Goal: Transaction & Acquisition: Purchase product/service

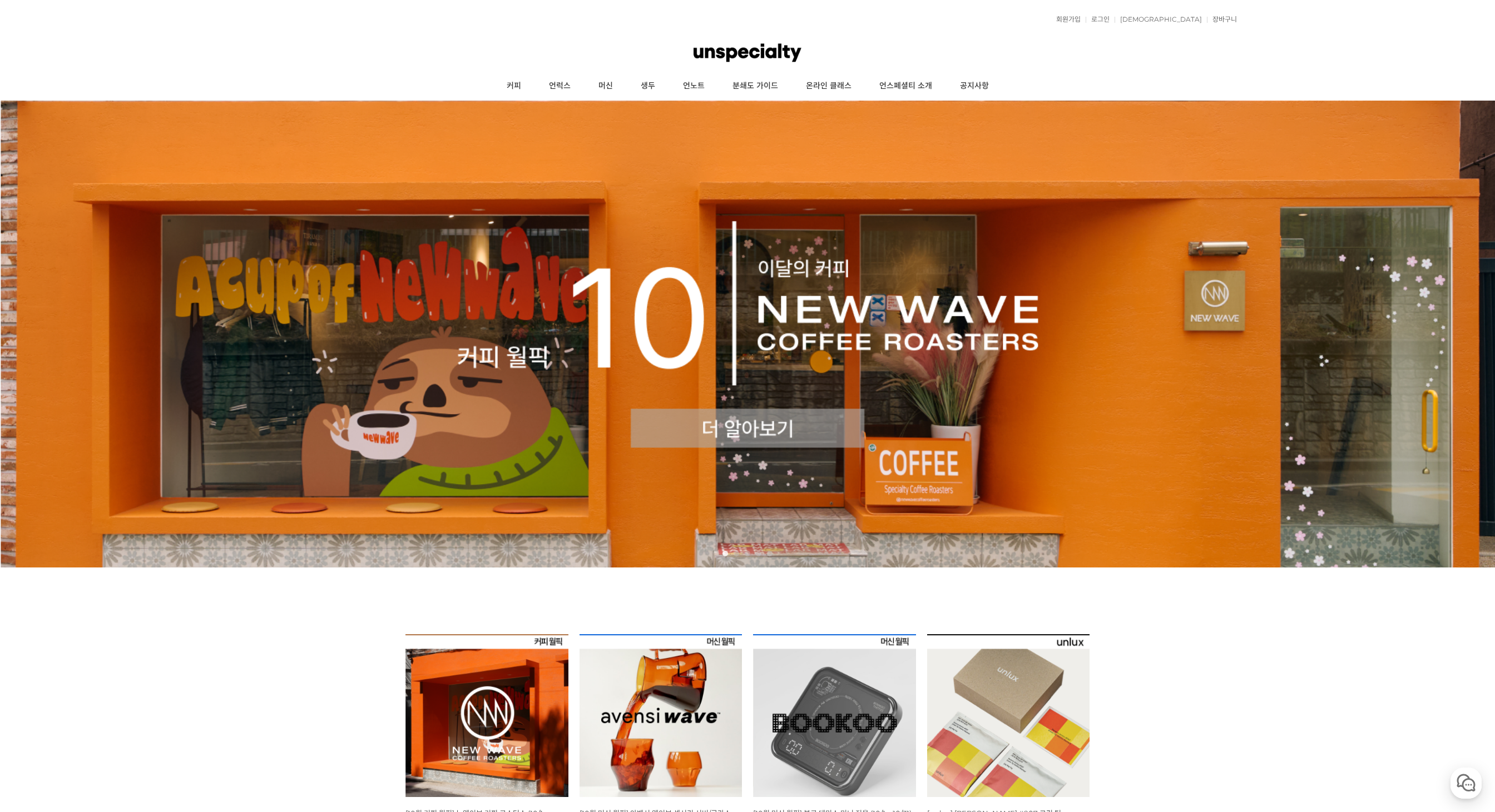
click at [511, 654] on img at bounding box center [487, 716] width 163 height 163
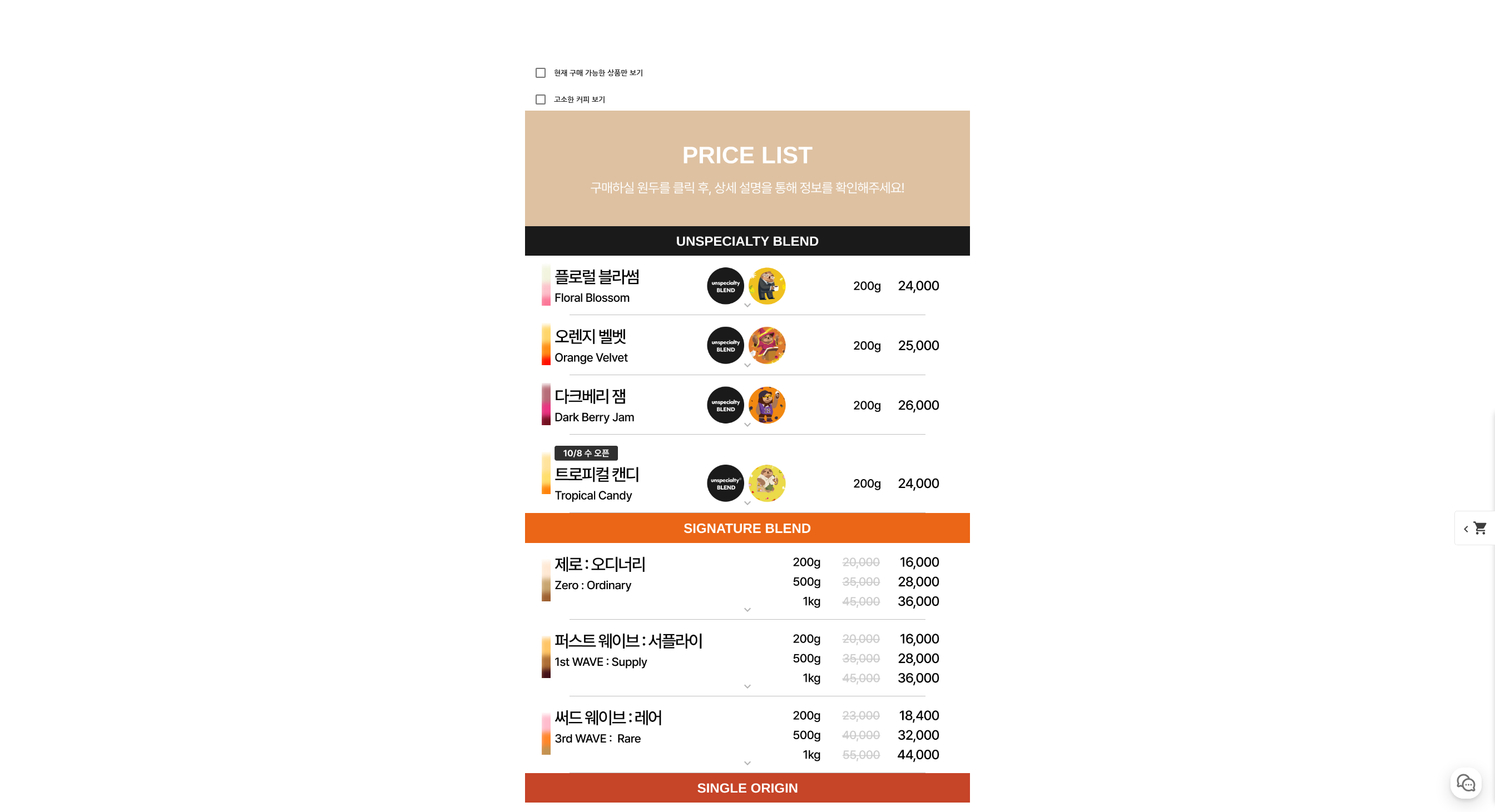
scroll to position [3048, 0]
click at [641, 477] on img at bounding box center [747, 474] width 445 height 79
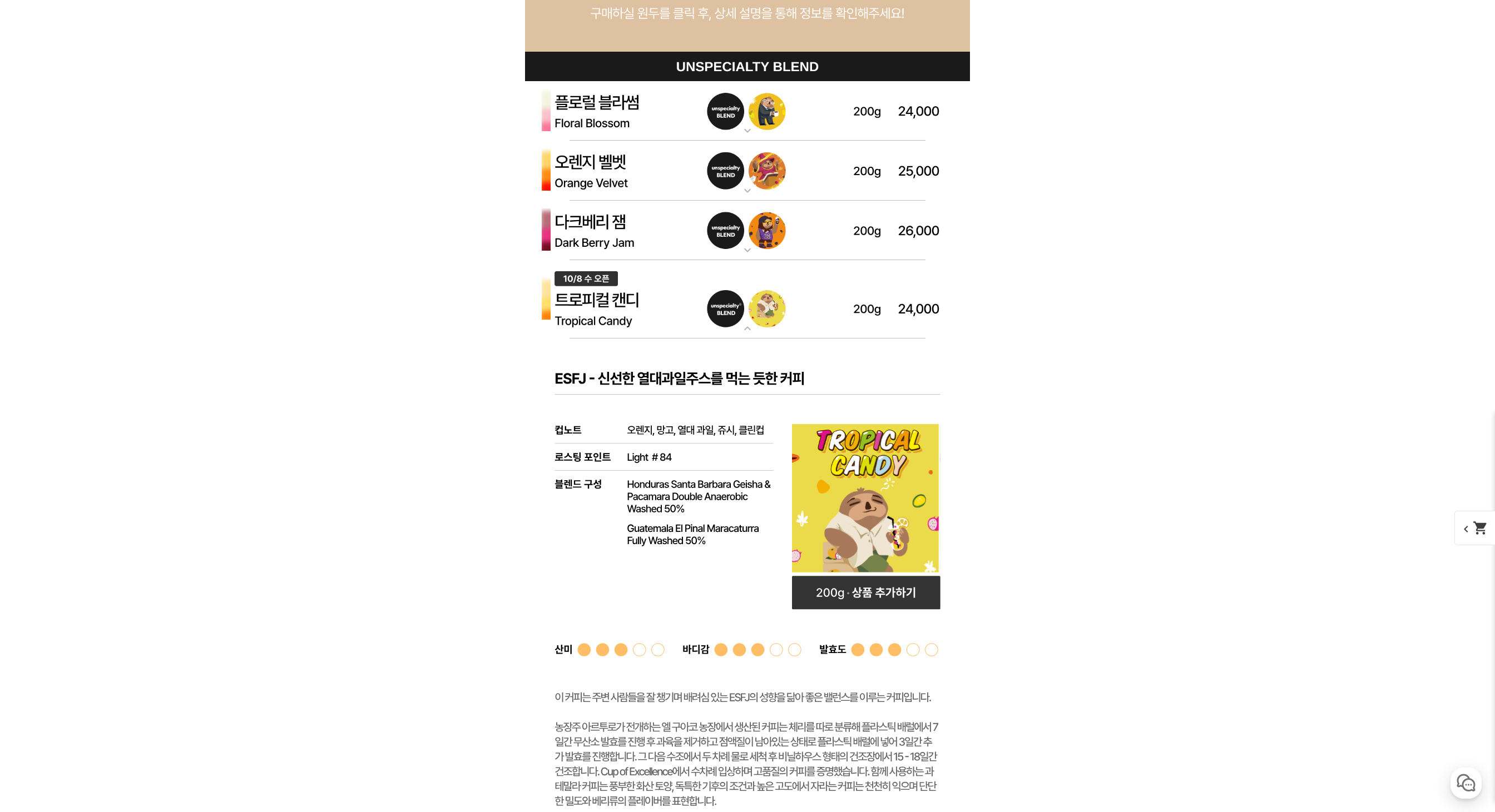
scroll to position [3250, 0]
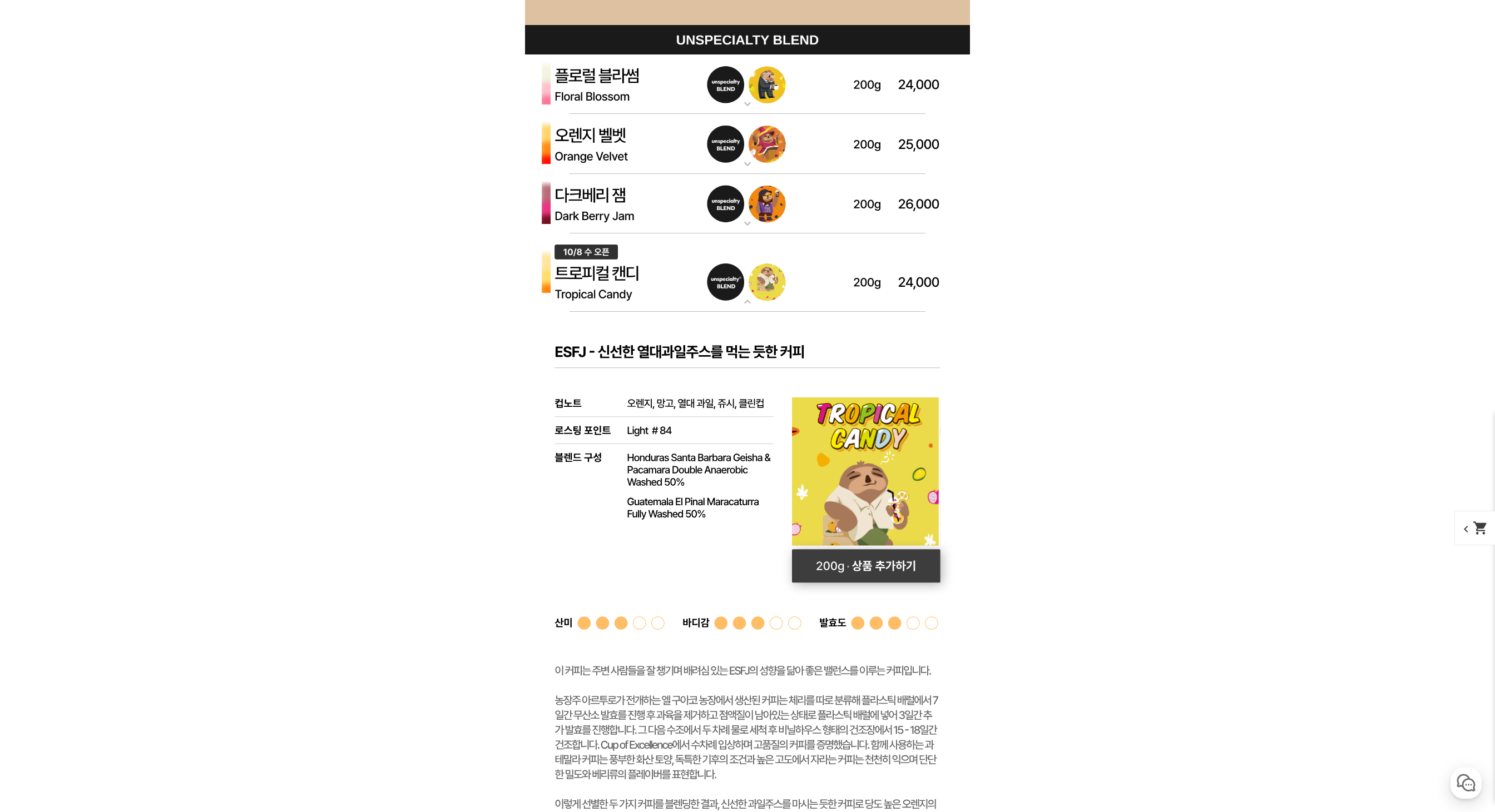
click at [853, 555] on rect at bounding box center [866, 567] width 149 height 34
select select "[10.8 오픈] 트로피컬 캔디 (언스페셜티 블렌드)"
select select "200g"
click at [687, 282] on img at bounding box center [747, 272] width 445 height 79
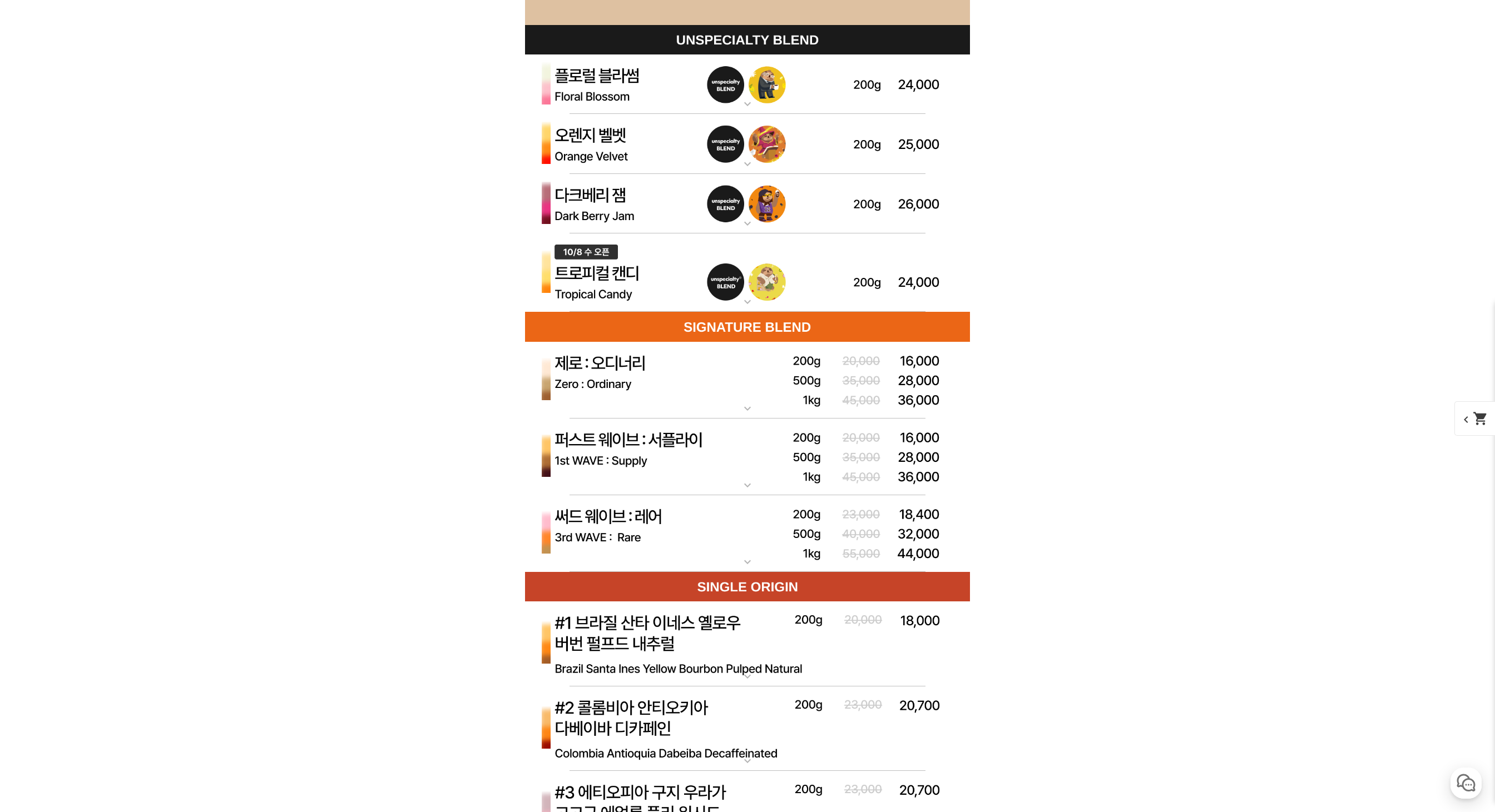
click at [624, 247] on img at bounding box center [747, 272] width 445 height 79
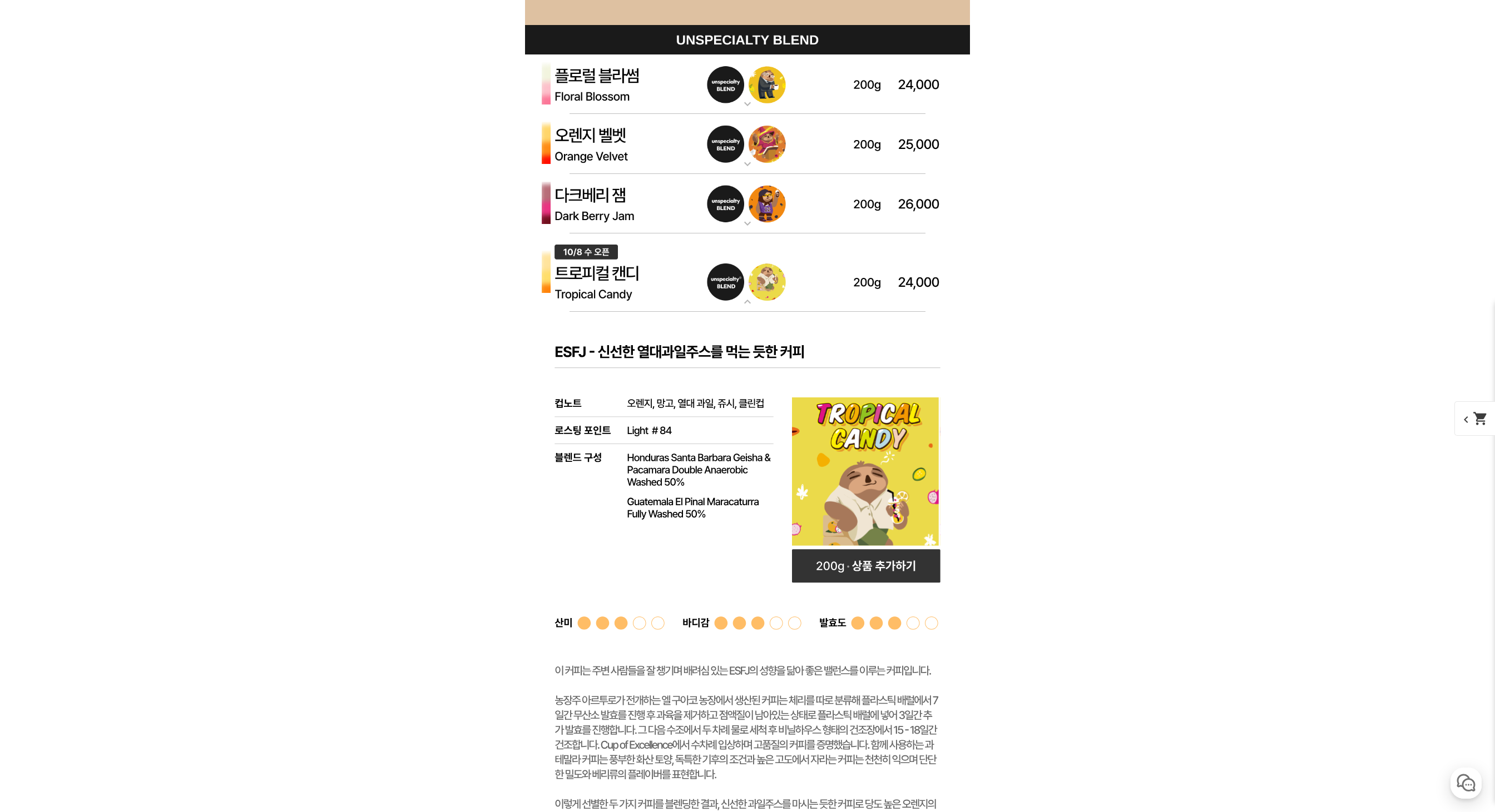
click at [624, 247] on img at bounding box center [747, 272] width 445 height 79
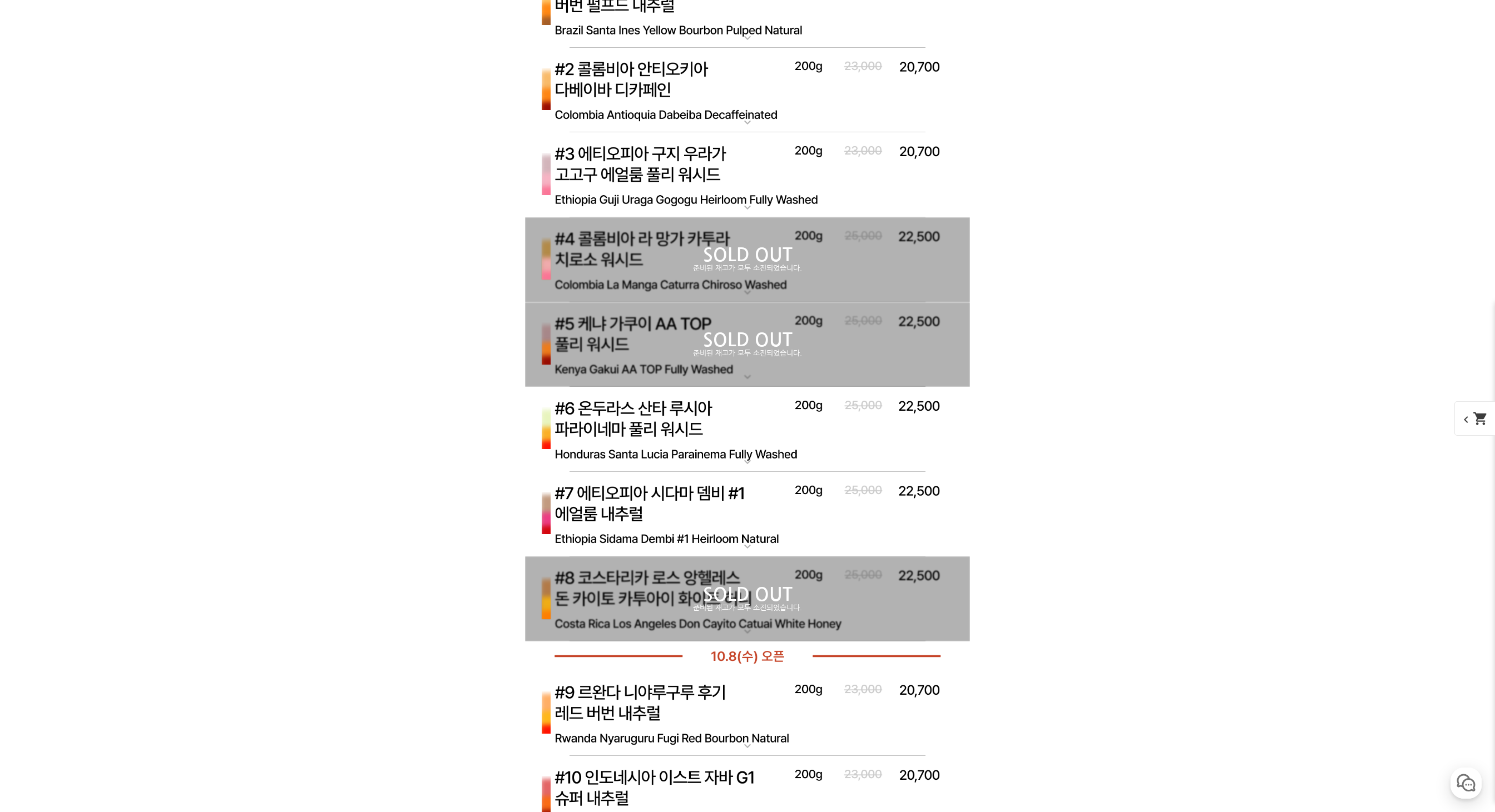
scroll to position [4303, 0]
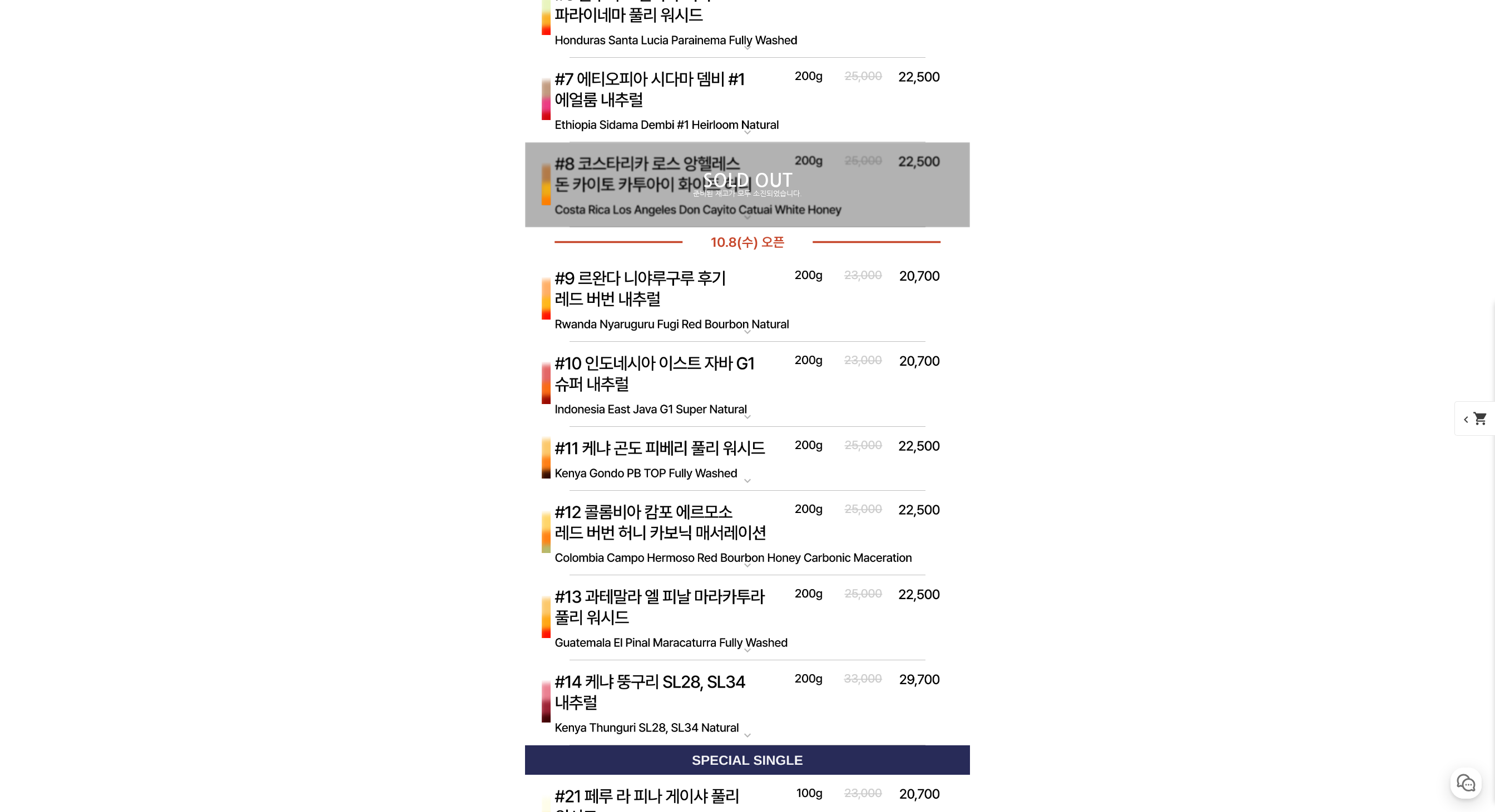
click at [651, 290] on img at bounding box center [747, 299] width 445 height 86
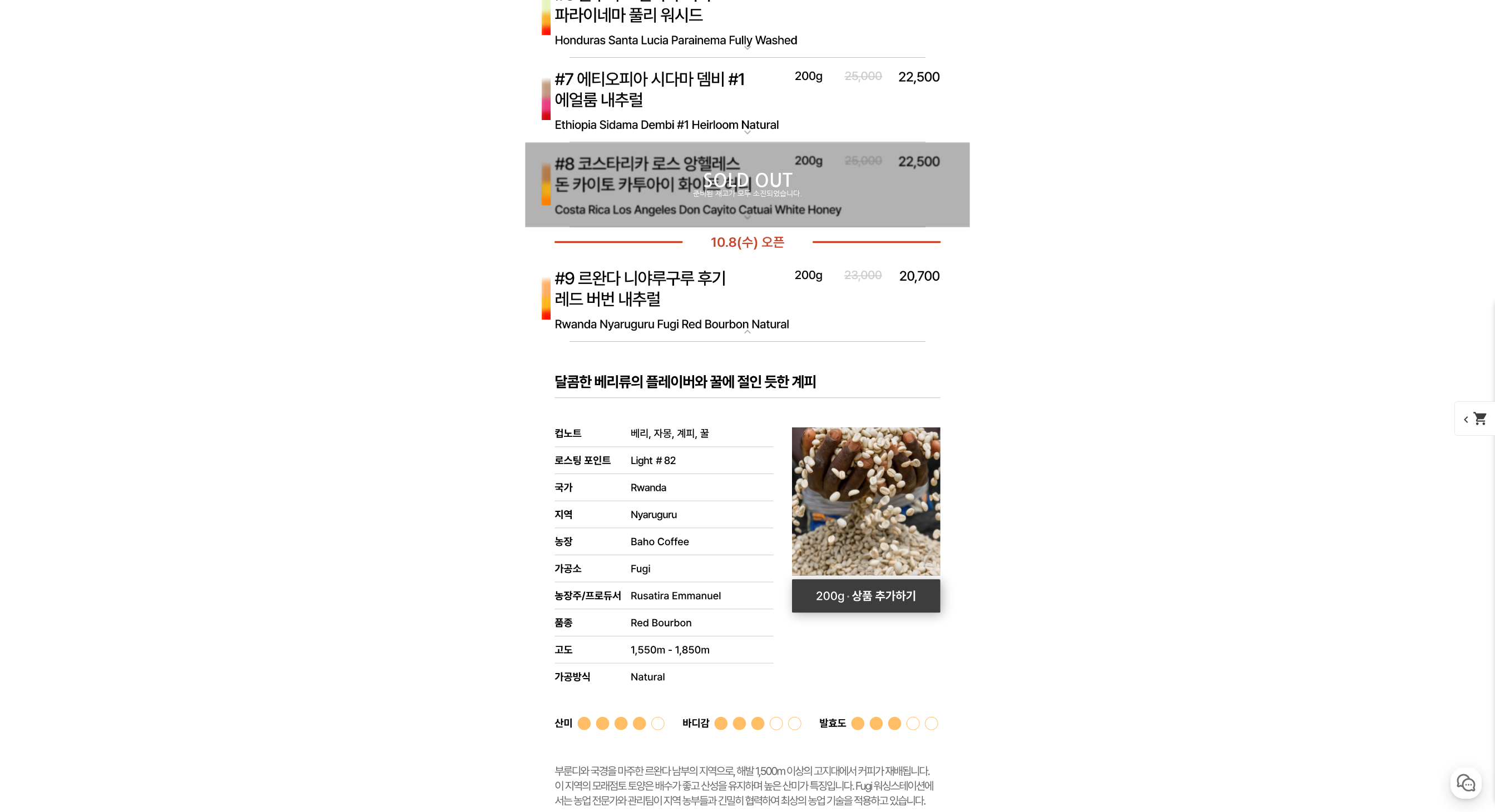
click at [852, 589] on rect at bounding box center [866, 596] width 149 height 34
click at [619, 268] on img at bounding box center [747, 299] width 445 height 86
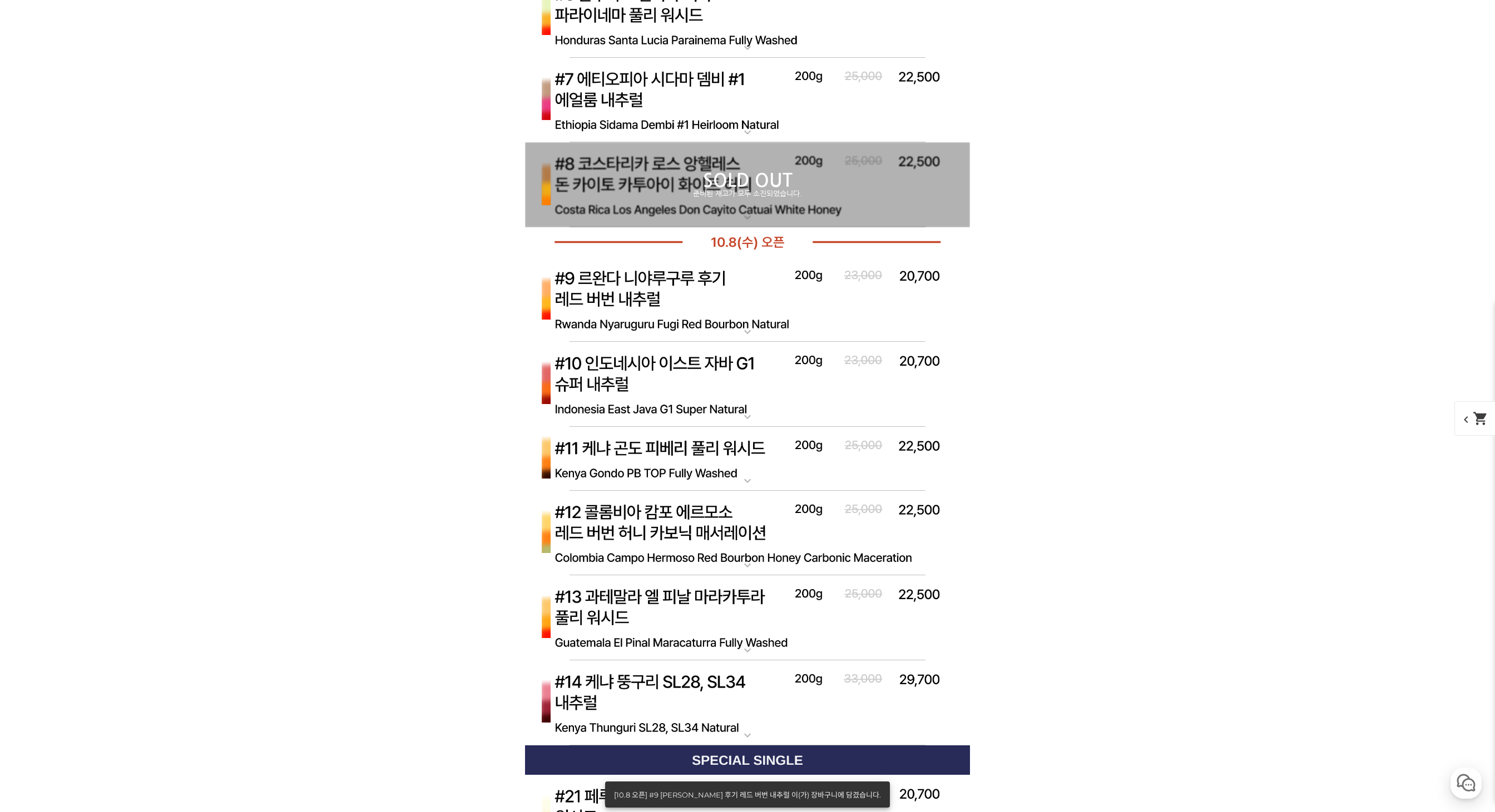
click at [661, 371] on img at bounding box center [747, 385] width 445 height 86
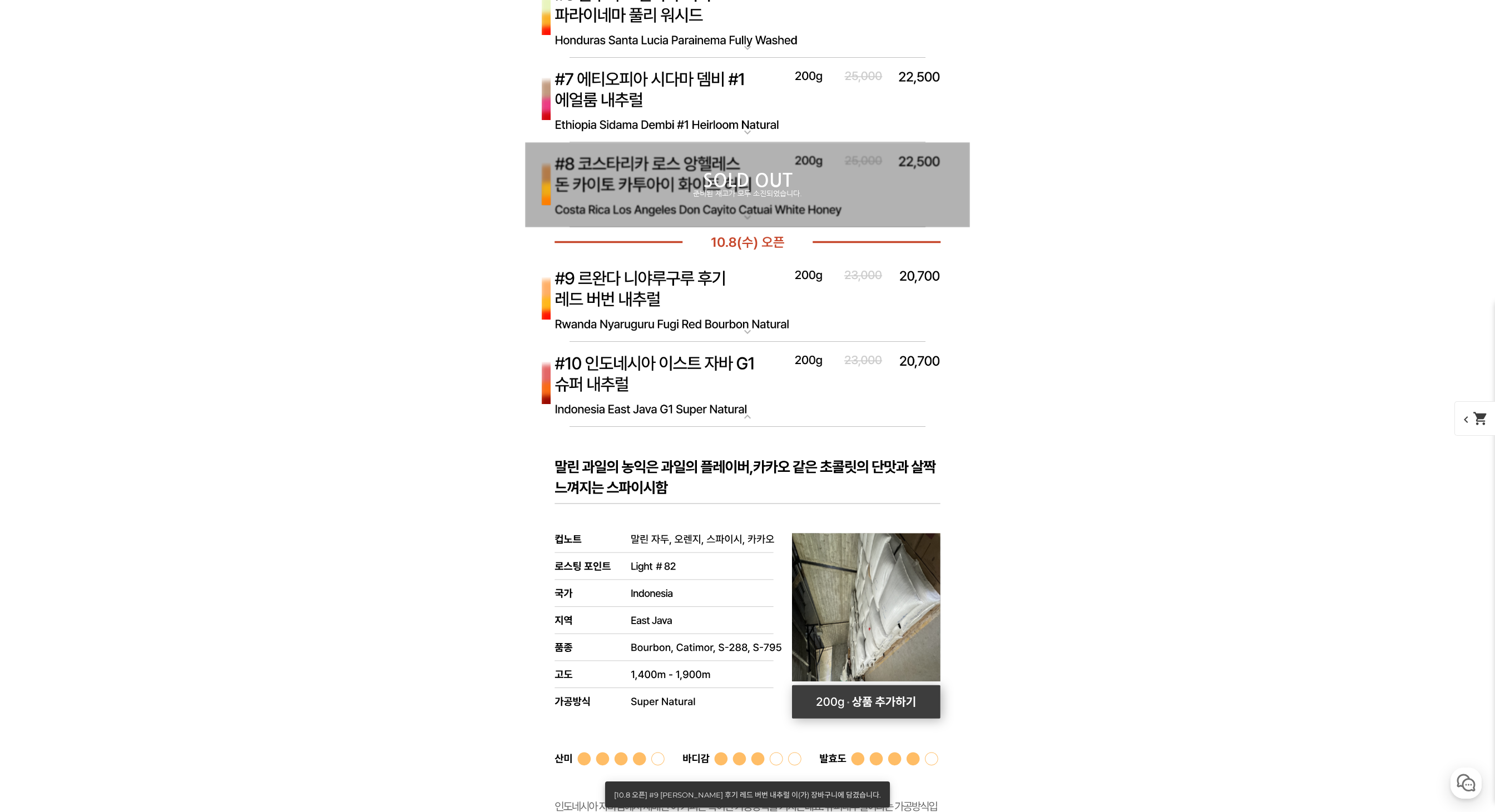
click at [872, 709] on rect at bounding box center [866, 702] width 149 height 34
click at [643, 364] on img at bounding box center [747, 385] width 445 height 86
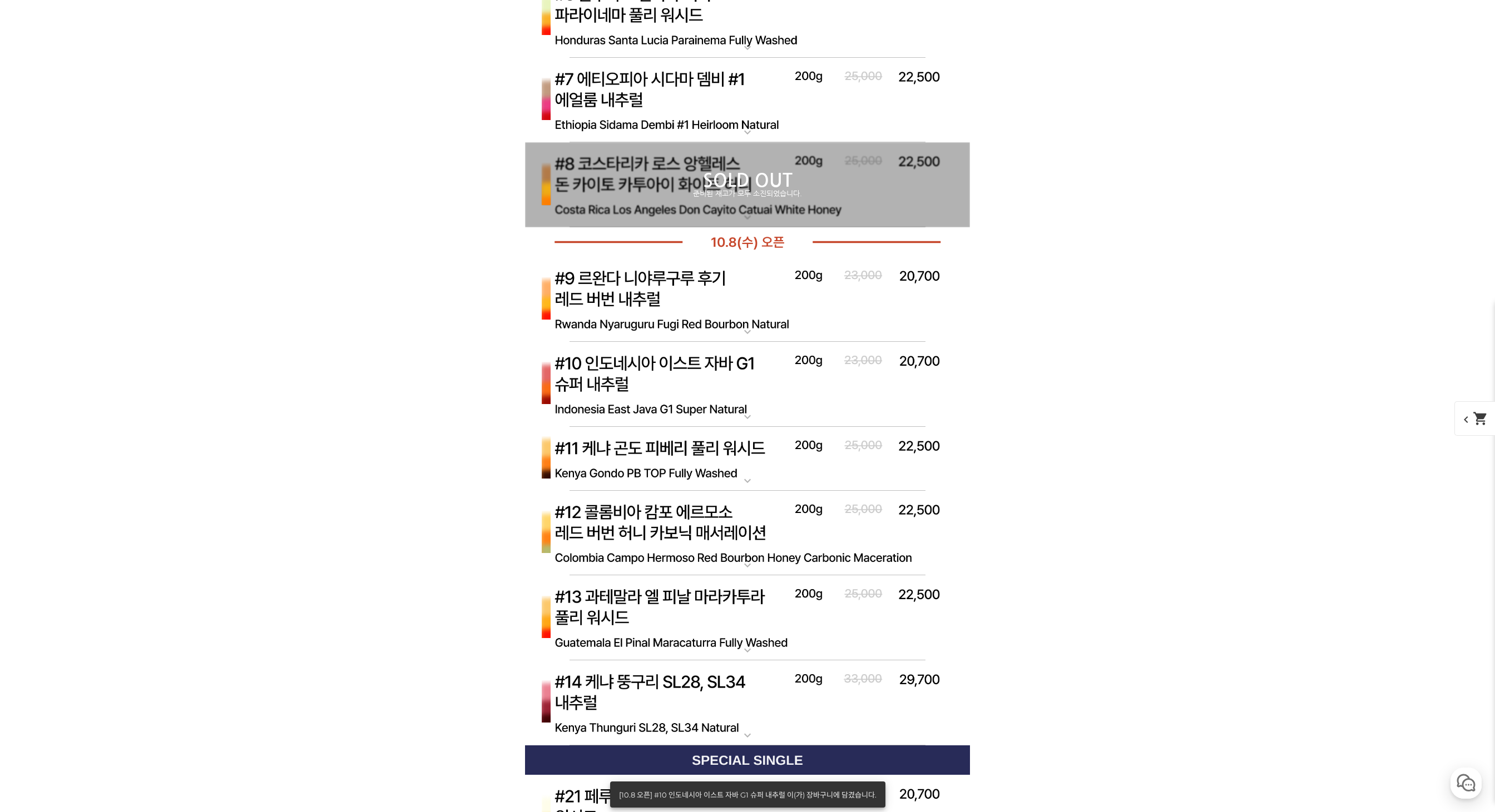
click at [646, 448] on img at bounding box center [747, 459] width 445 height 65
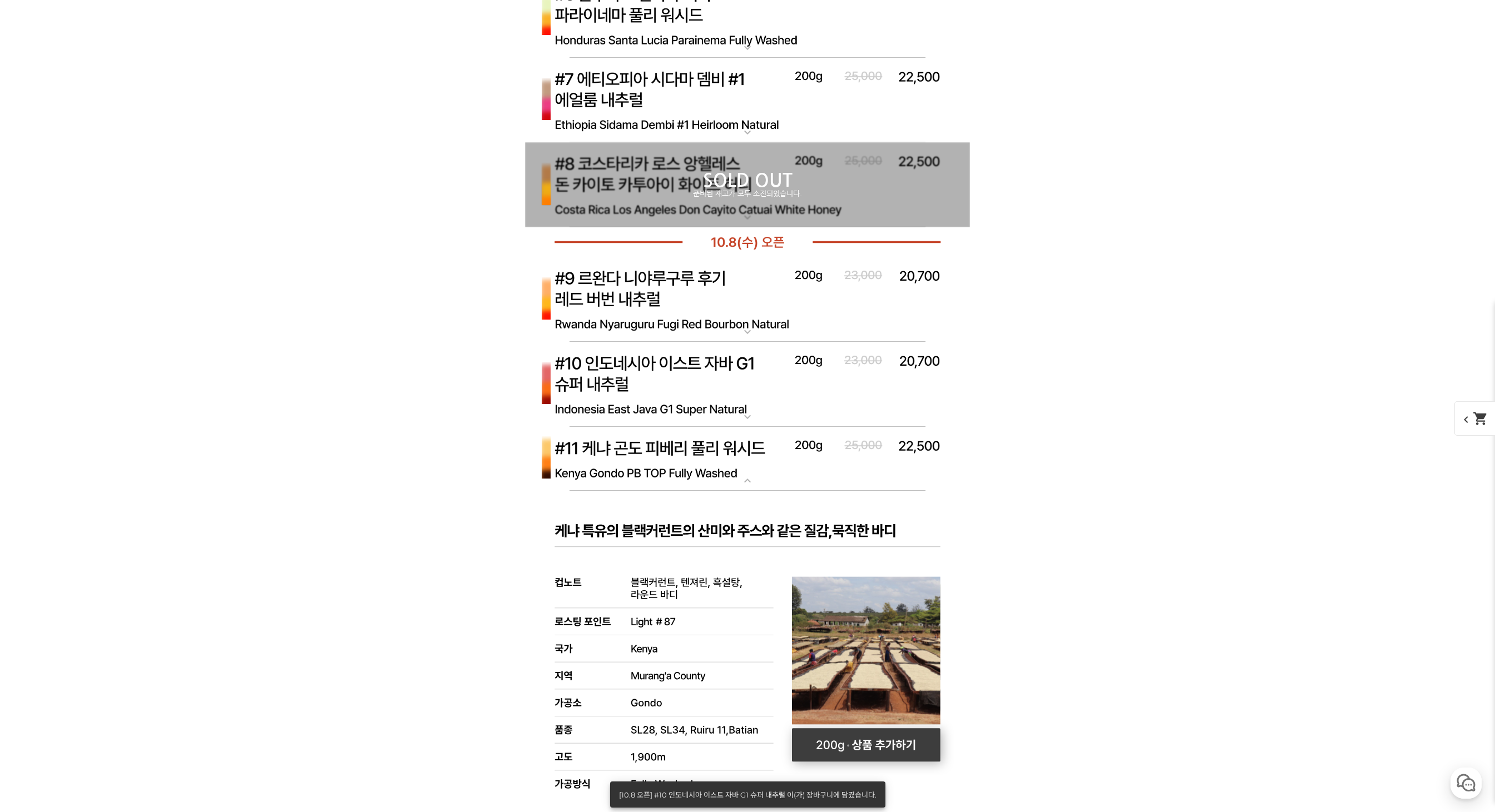
click at [885, 732] on rect at bounding box center [866, 746] width 149 height 34
click at [697, 441] on img at bounding box center [747, 459] width 445 height 65
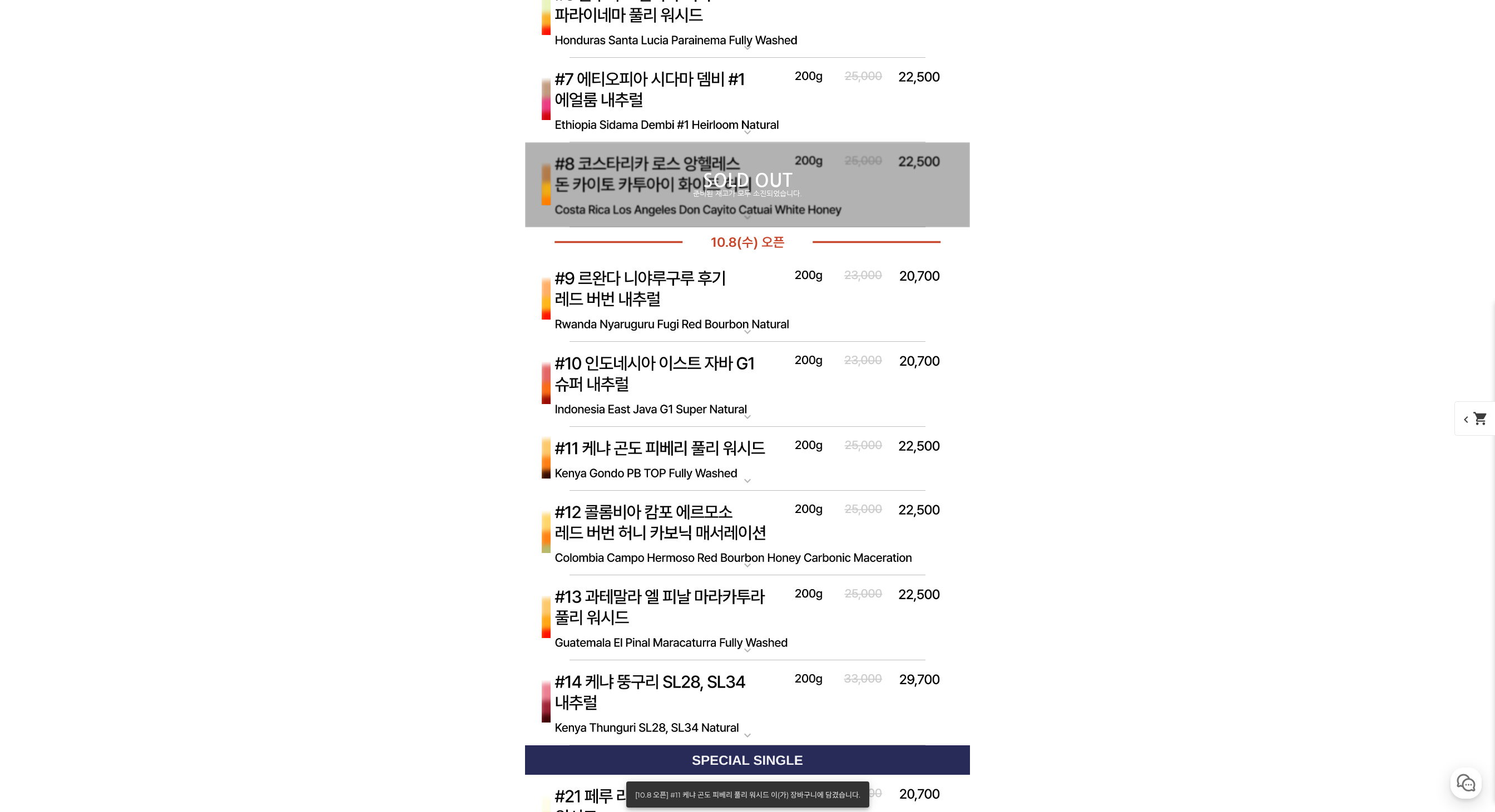
click at [688, 509] on img at bounding box center [747, 533] width 445 height 86
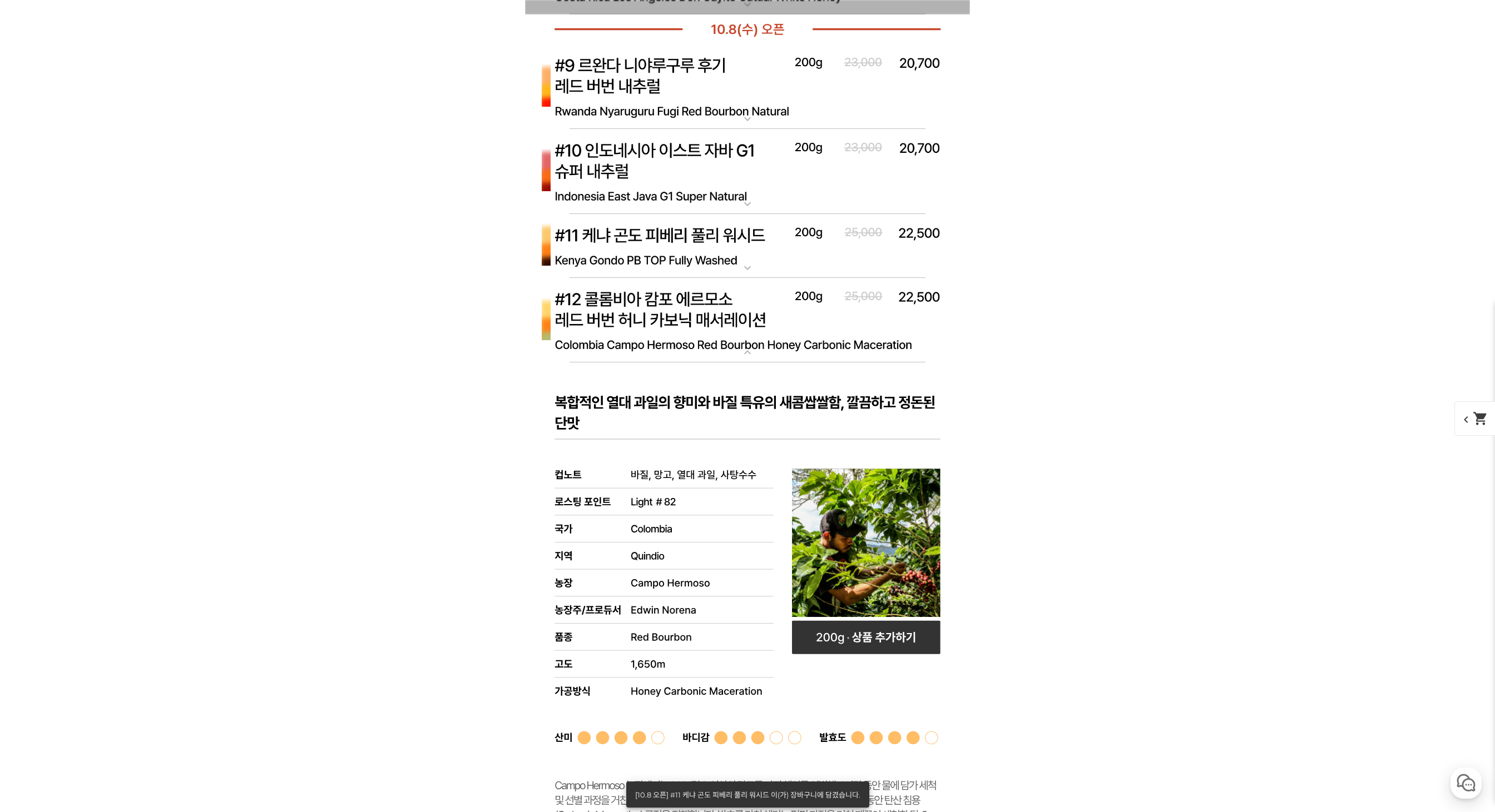
scroll to position [4539, 0]
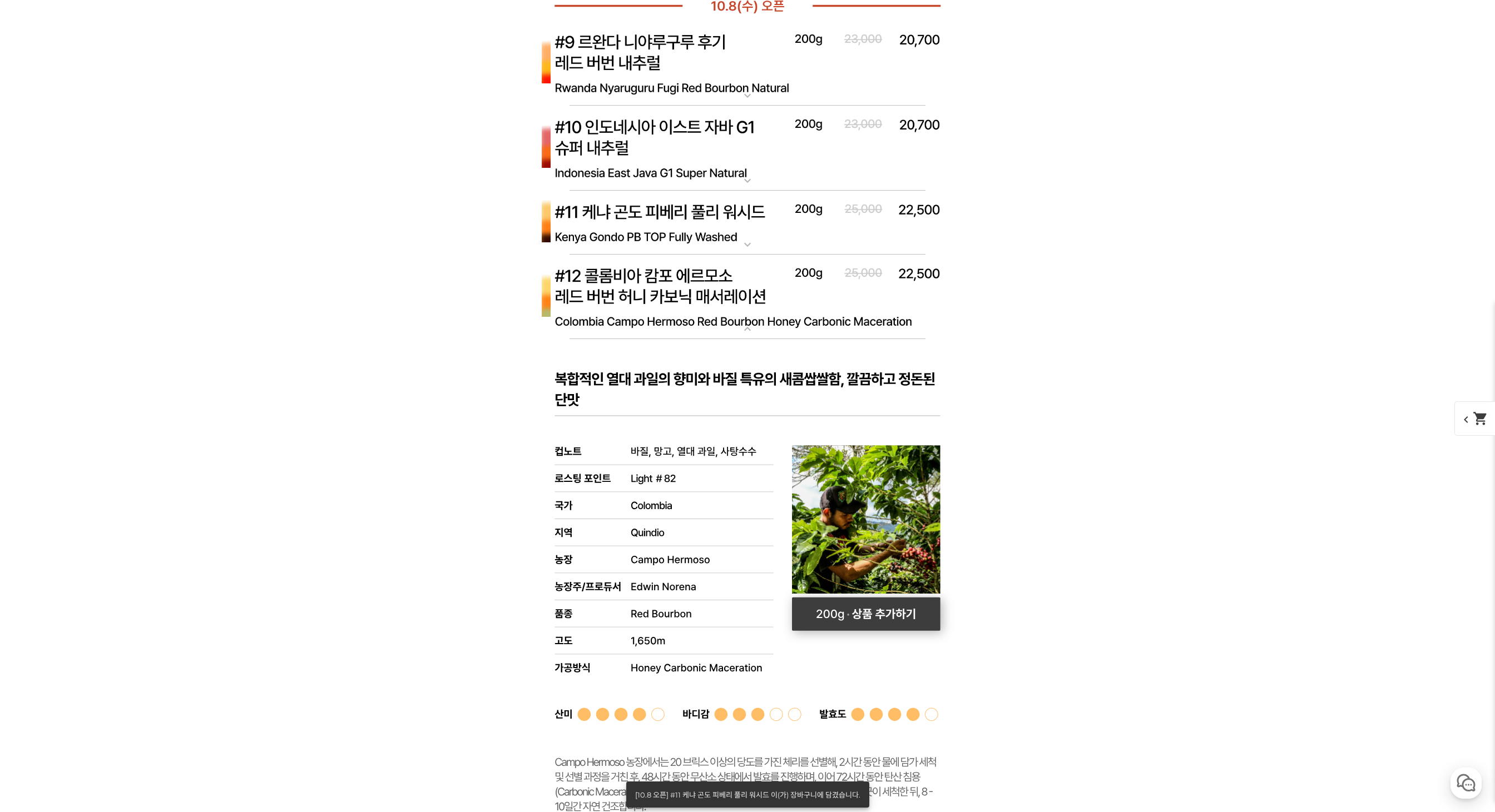
click at [843, 617] on rect at bounding box center [866, 615] width 149 height 34
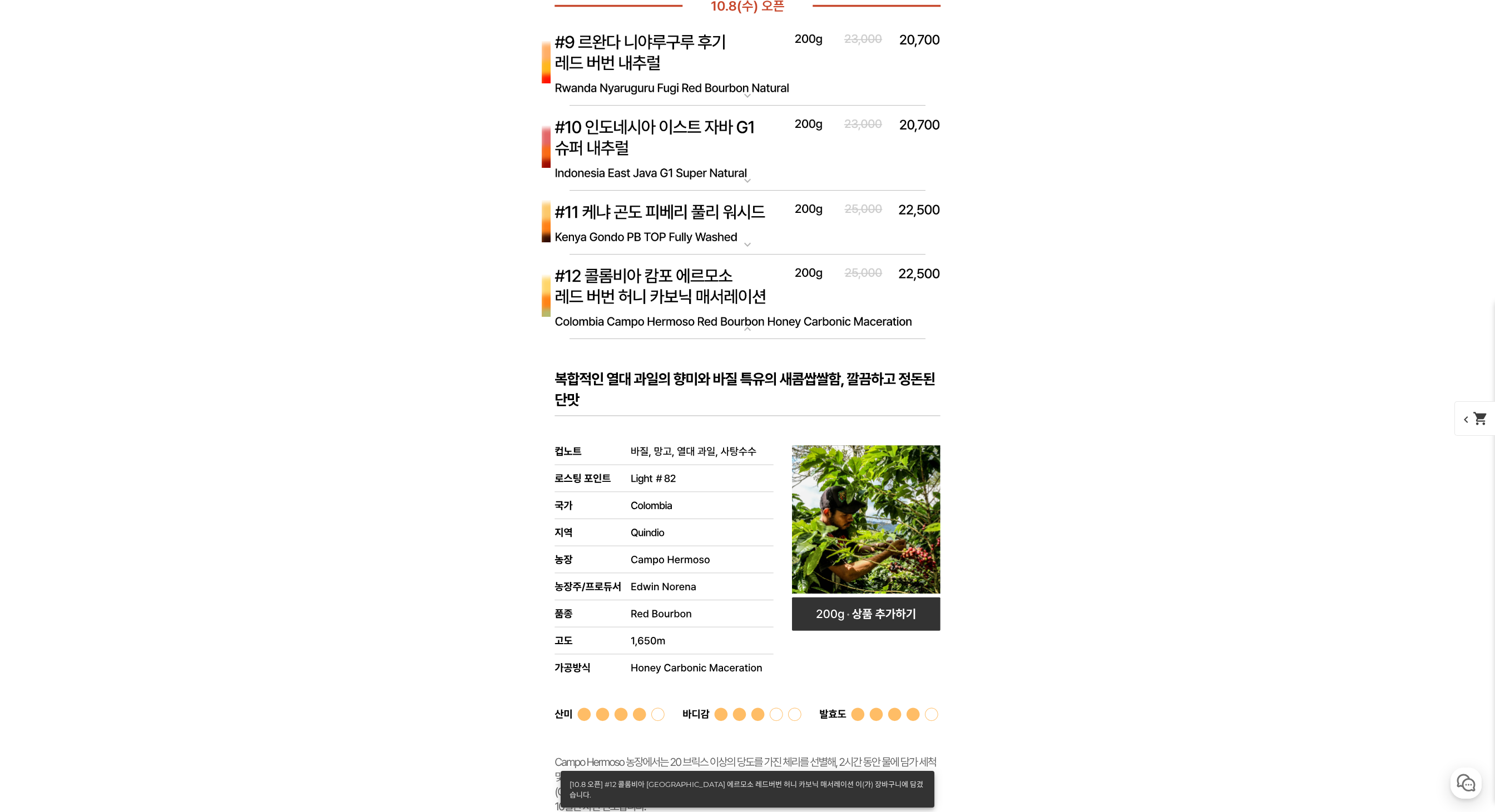
click at [656, 295] on img at bounding box center [747, 297] width 445 height 86
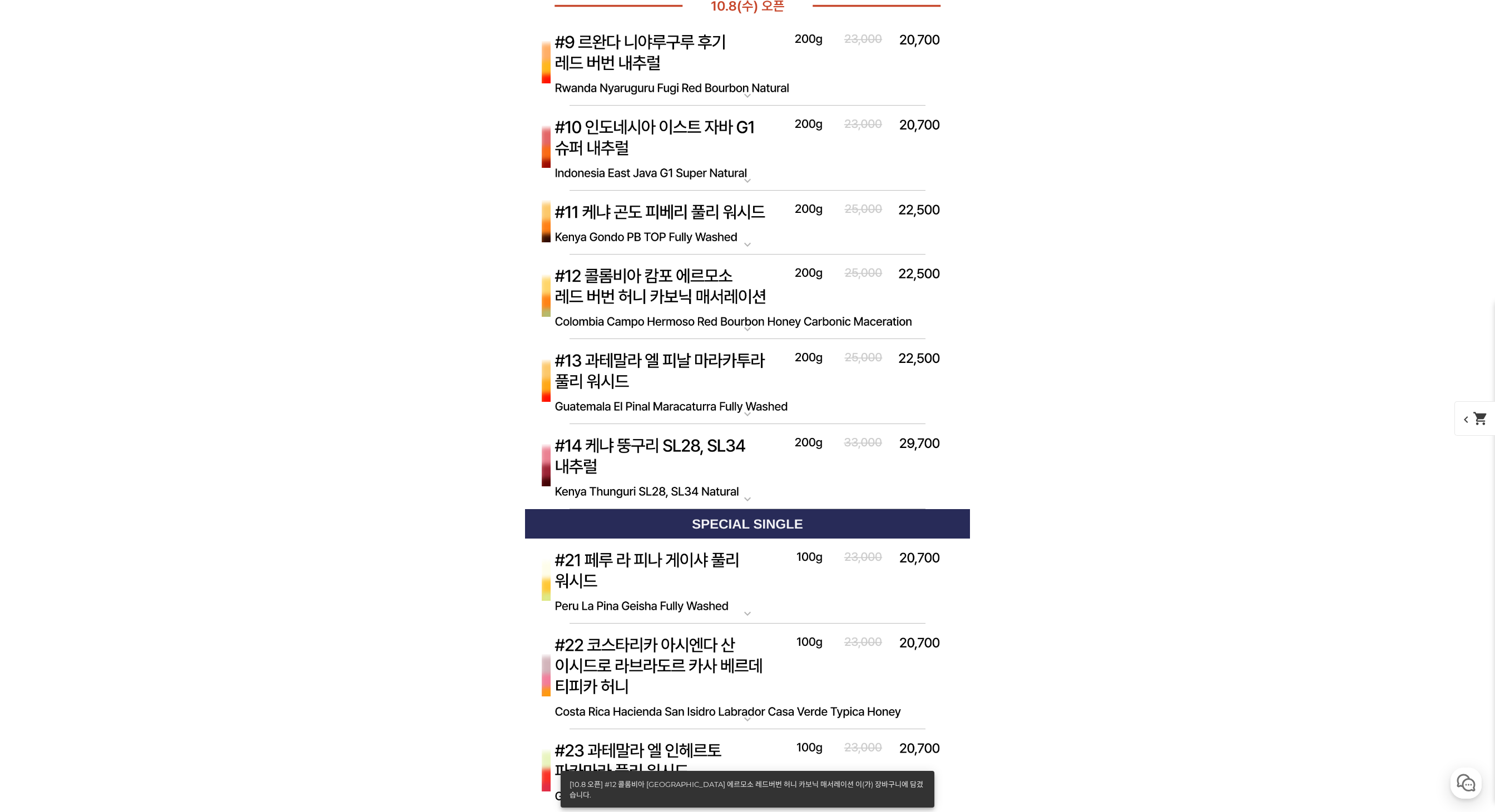
click at [667, 385] on img at bounding box center [747, 381] width 445 height 86
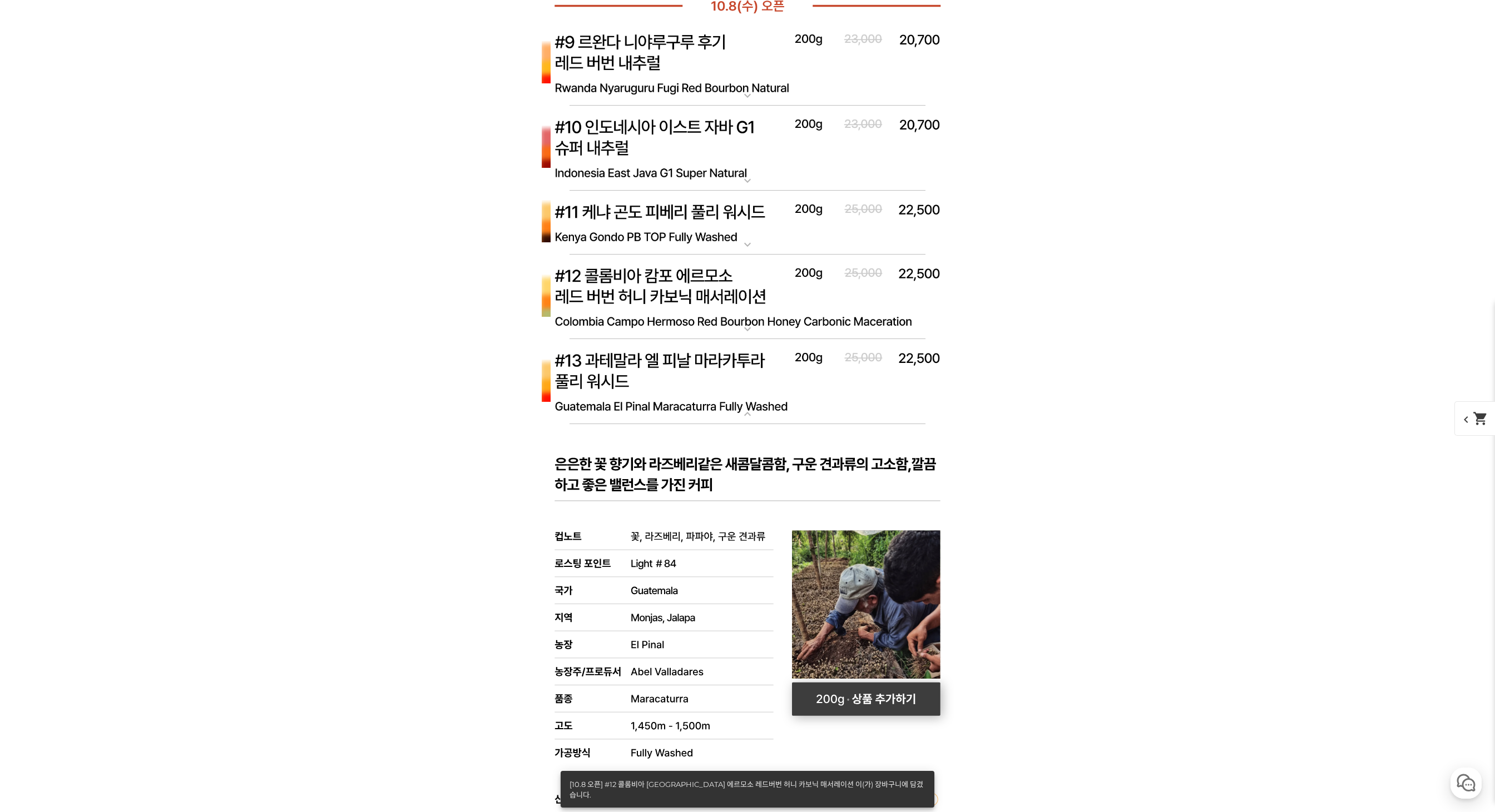
click at [852, 699] on rect at bounding box center [866, 700] width 149 height 34
click at [686, 364] on img at bounding box center [747, 381] width 445 height 86
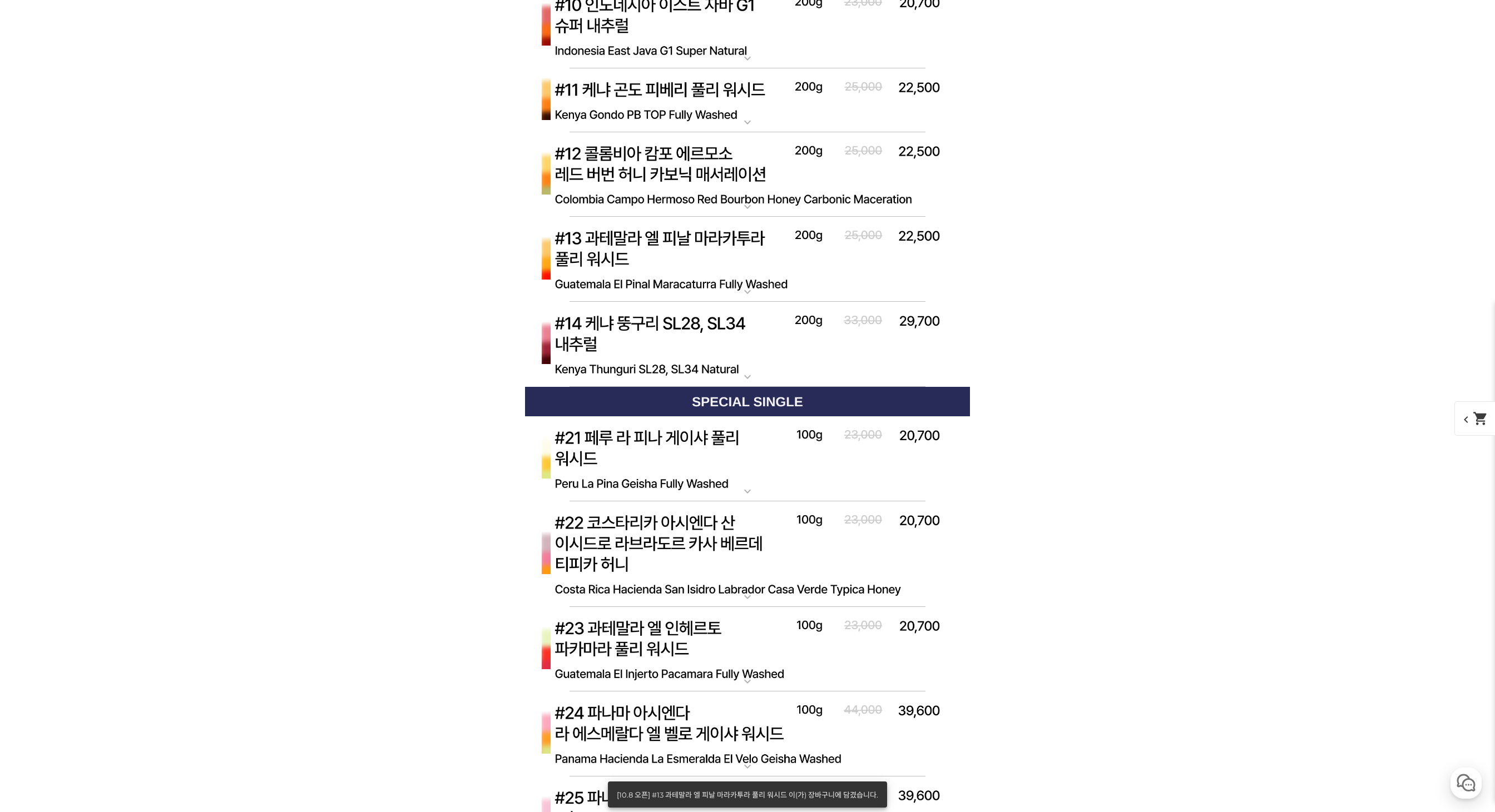
scroll to position [4696, 0]
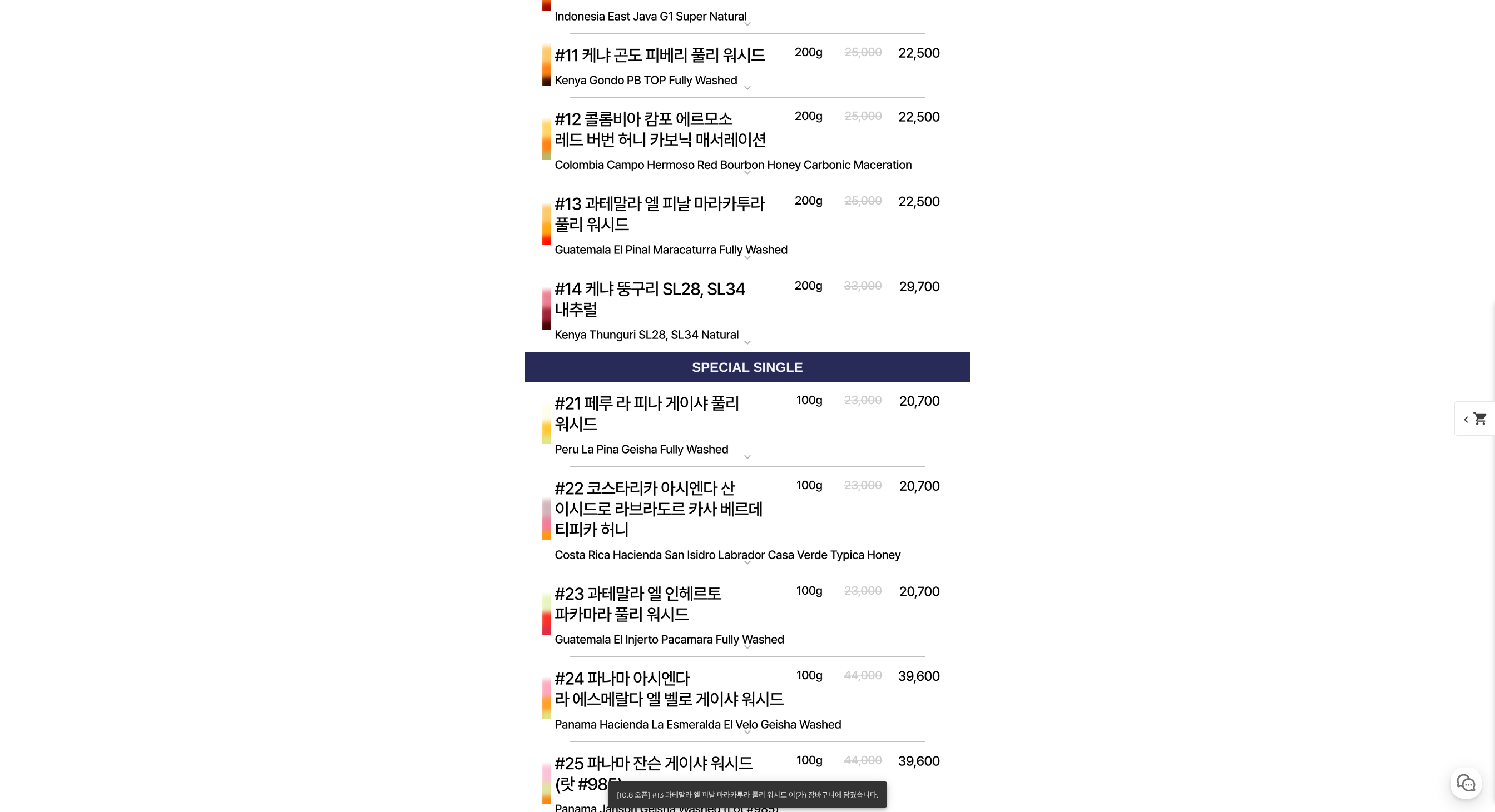
click at [673, 319] on img at bounding box center [747, 310] width 445 height 86
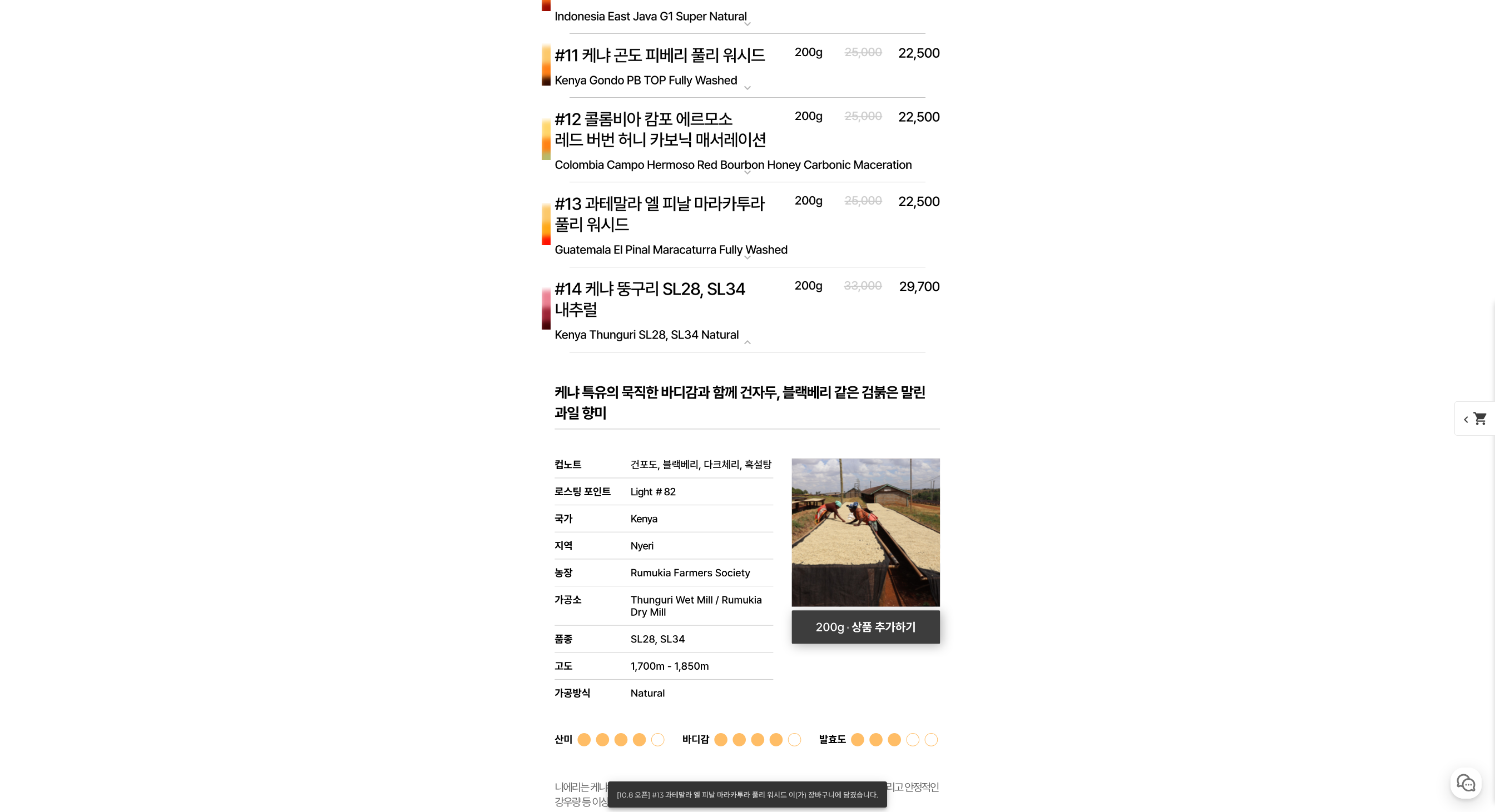
click at [846, 619] on rect at bounding box center [866, 627] width 149 height 34
click at [1475, 417] on mat-icon "shopping_cart" at bounding box center [1481, 419] width 16 height 16
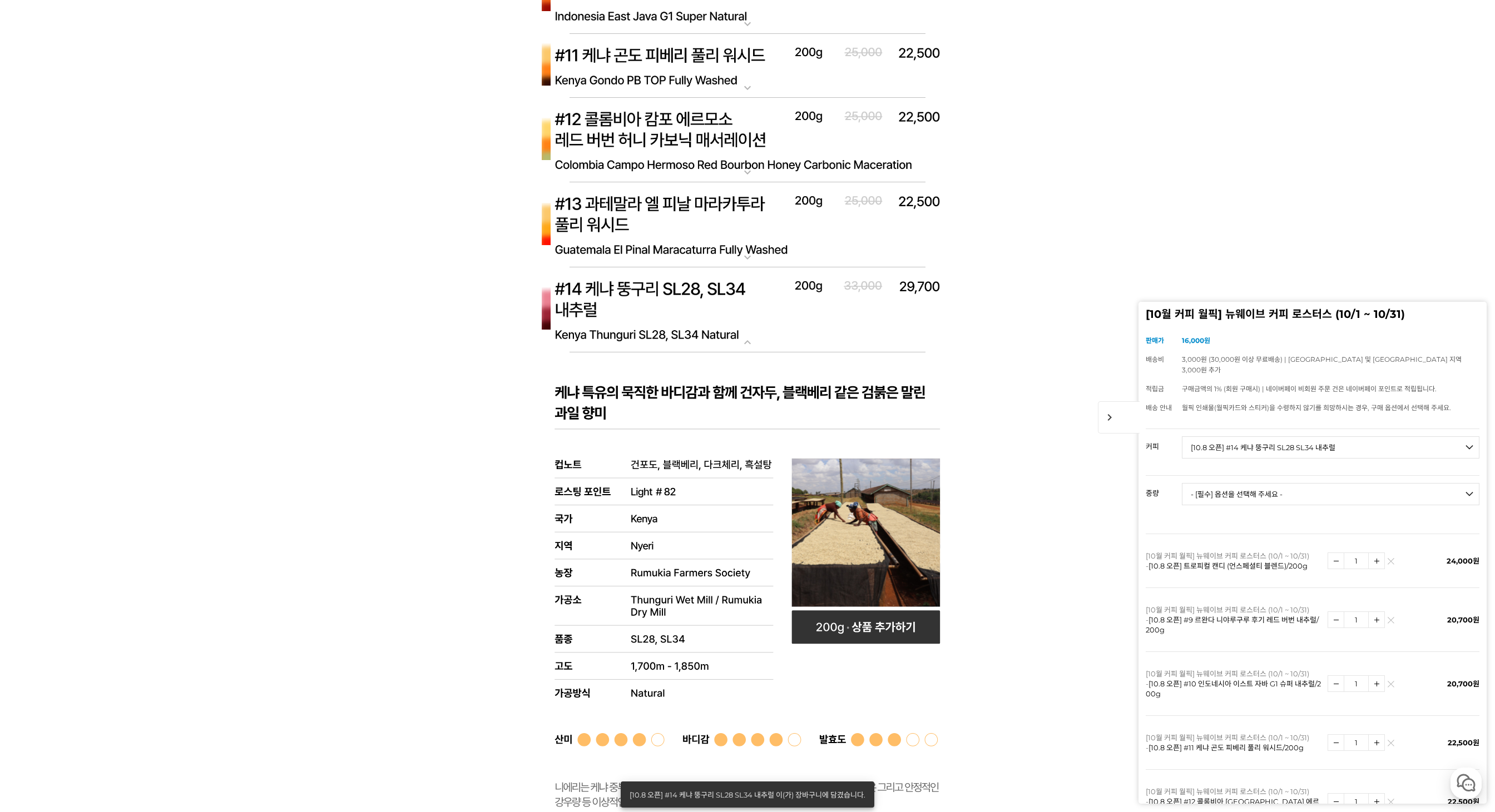
click at [767, 287] on img at bounding box center [747, 310] width 445 height 86
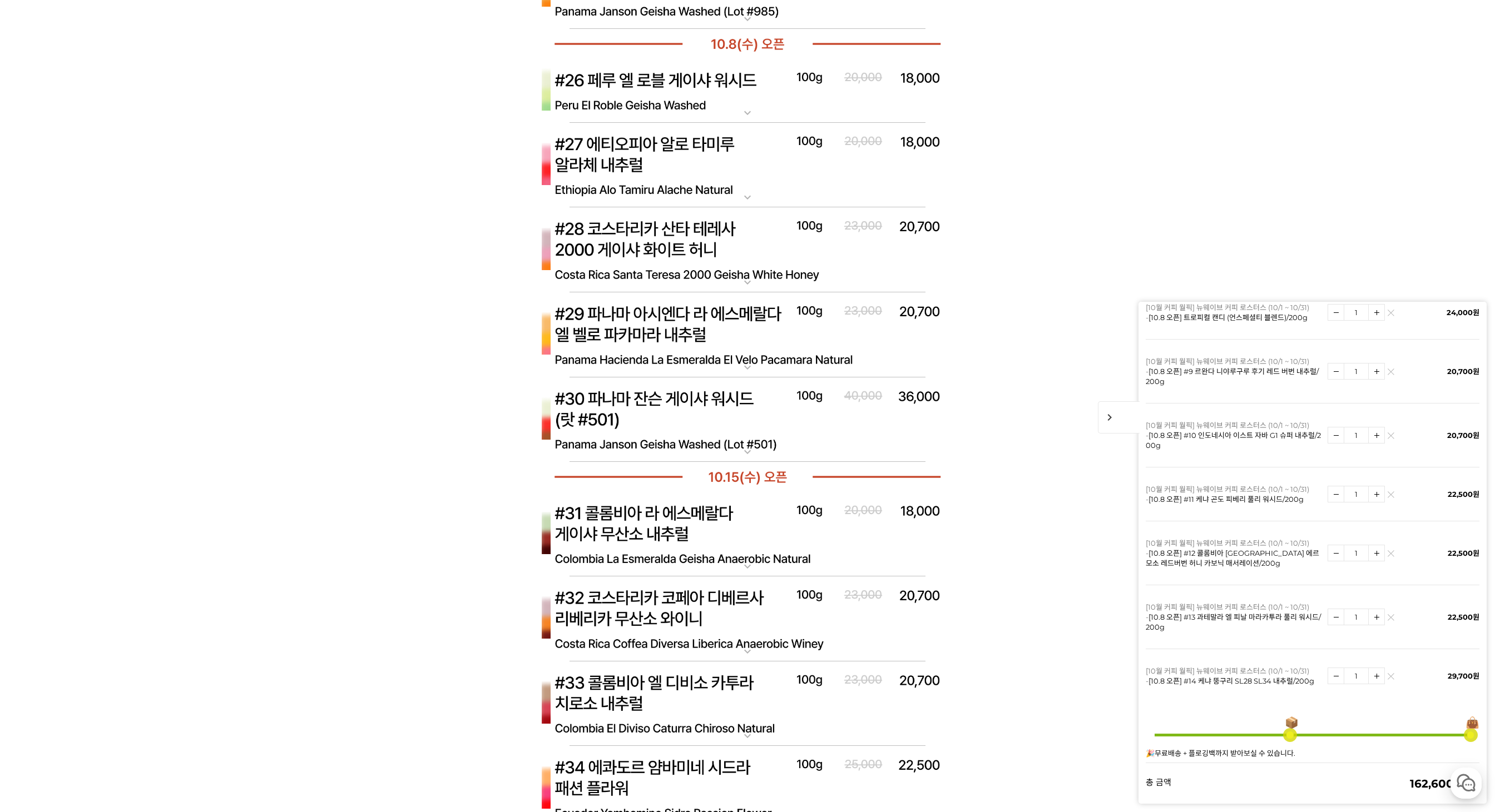
scroll to position [5486, 0]
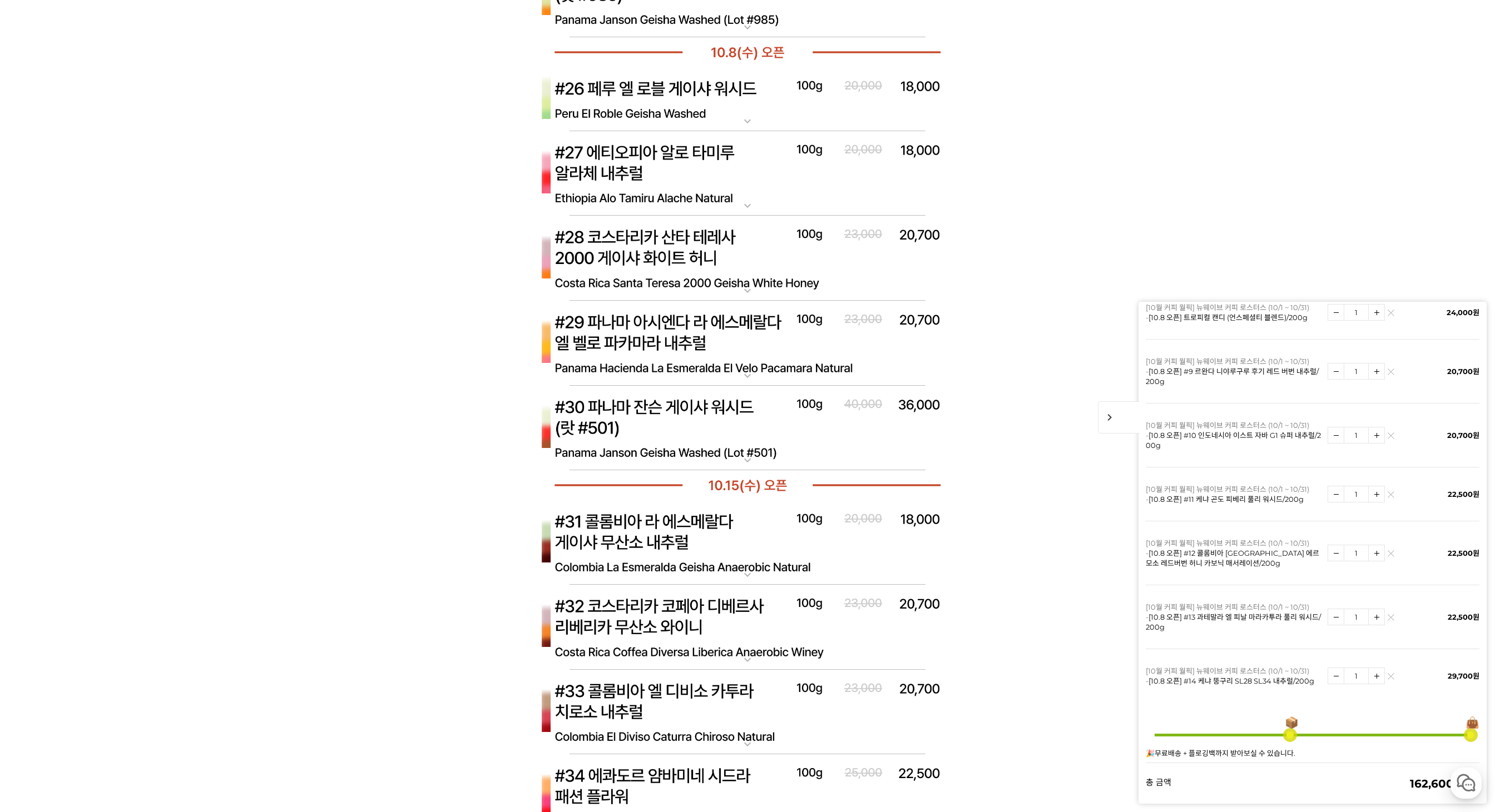
click at [672, 68] on p "[10.8 오픈] #26 페루 엘 로블 게이샤 워시드" at bounding box center [747, 72] width 445 height 9
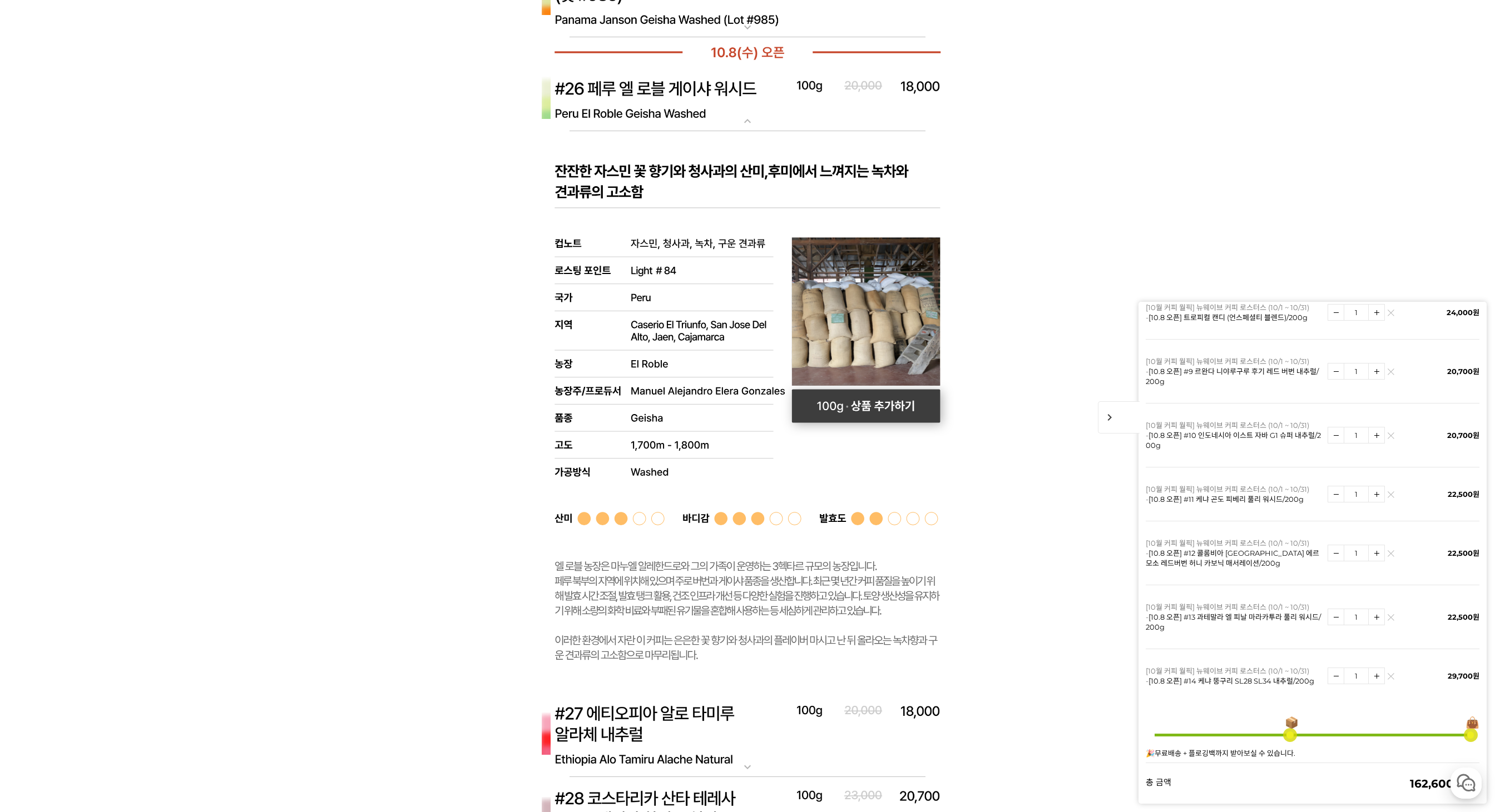
click at [816, 399] on rect at bounding box center [866, 407] width 149 height 34
select select "[10.8 오픈] #26 페루 엘 로블 게이샤 워시드"
select select "100g"
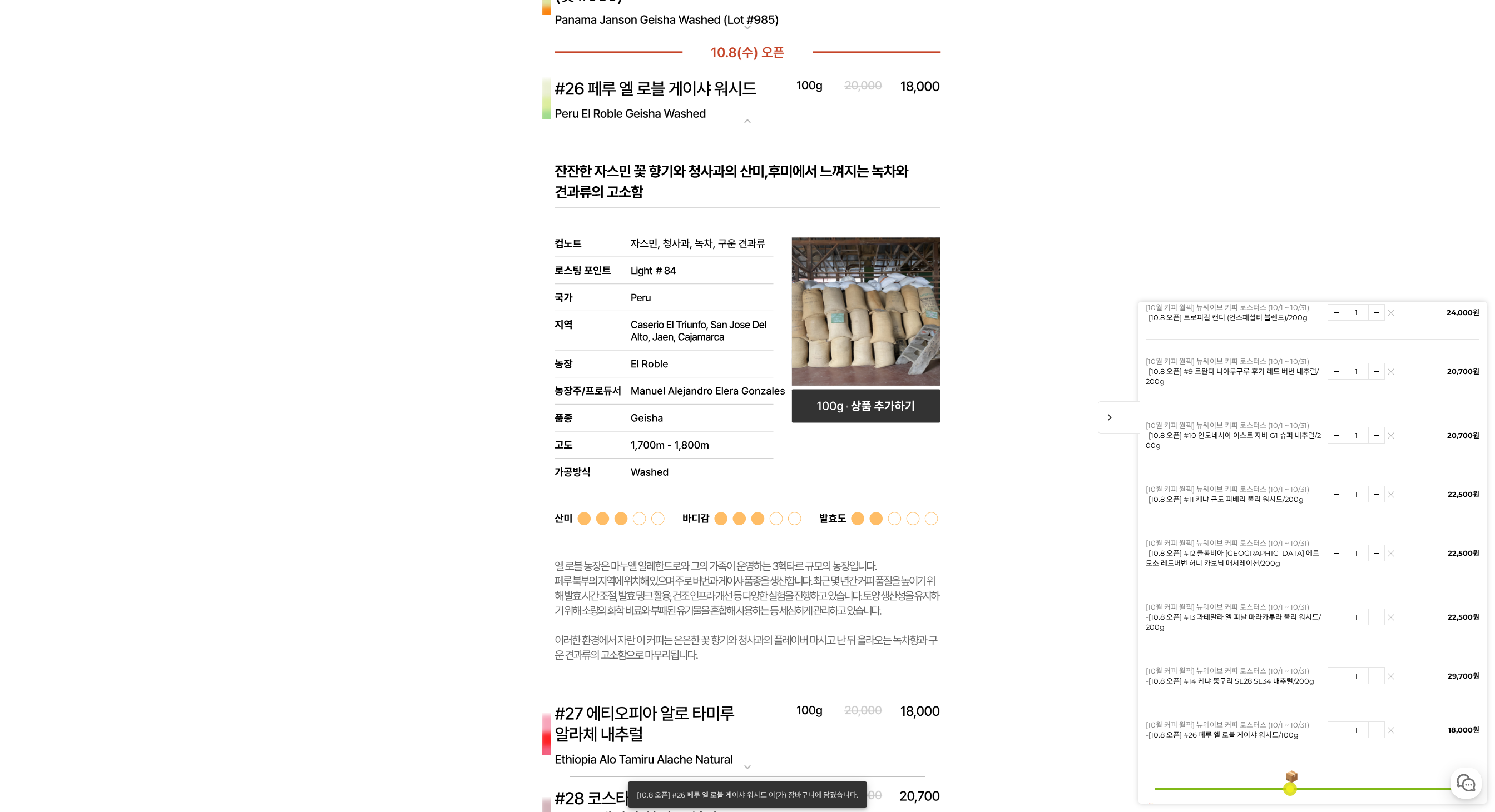
click at [671, 102] on img at bounding box center [747, 99] width 445 height 65
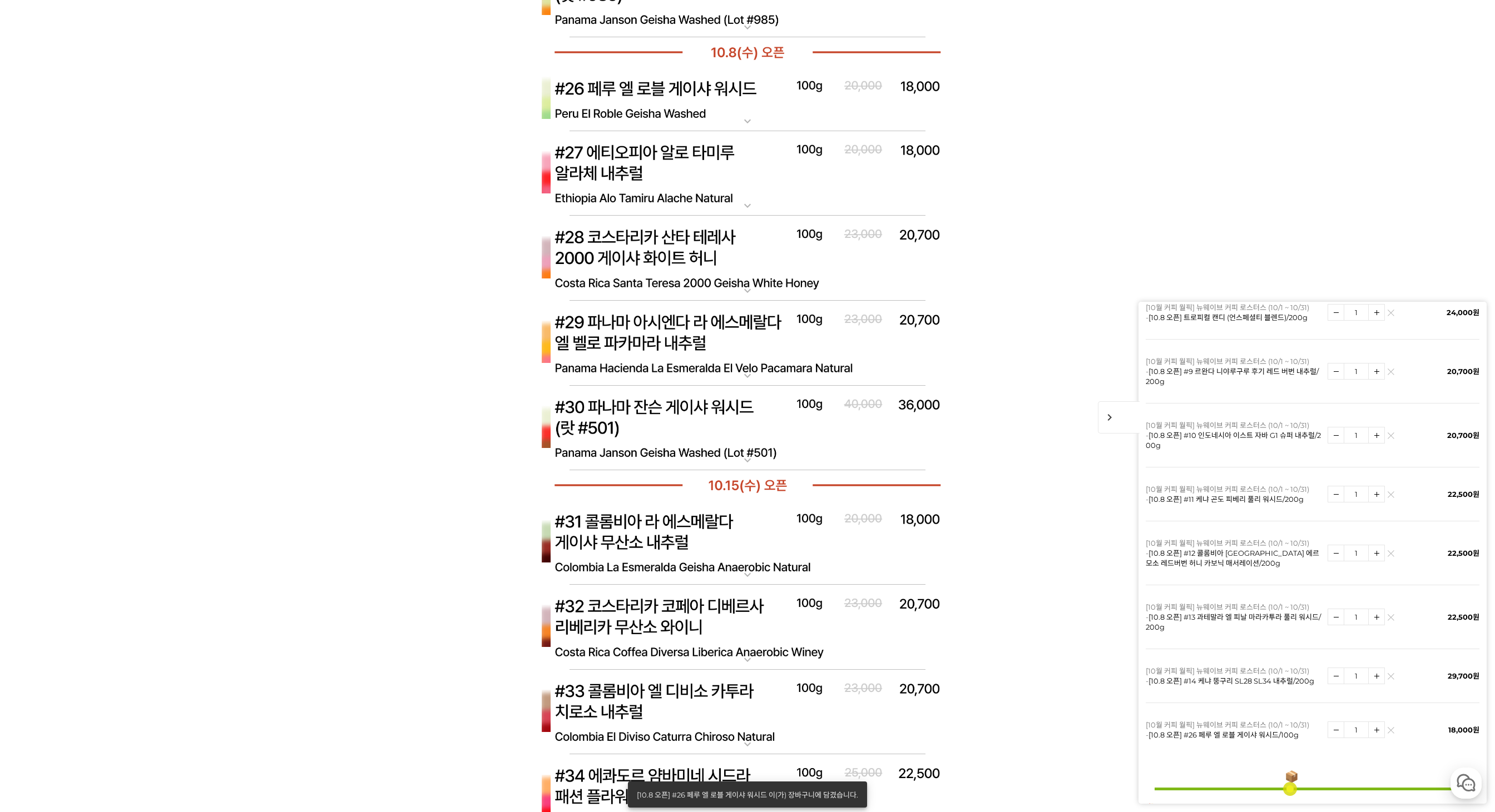
click at [682, 180] on img at bounding box center [747, 173] width 445 height 86
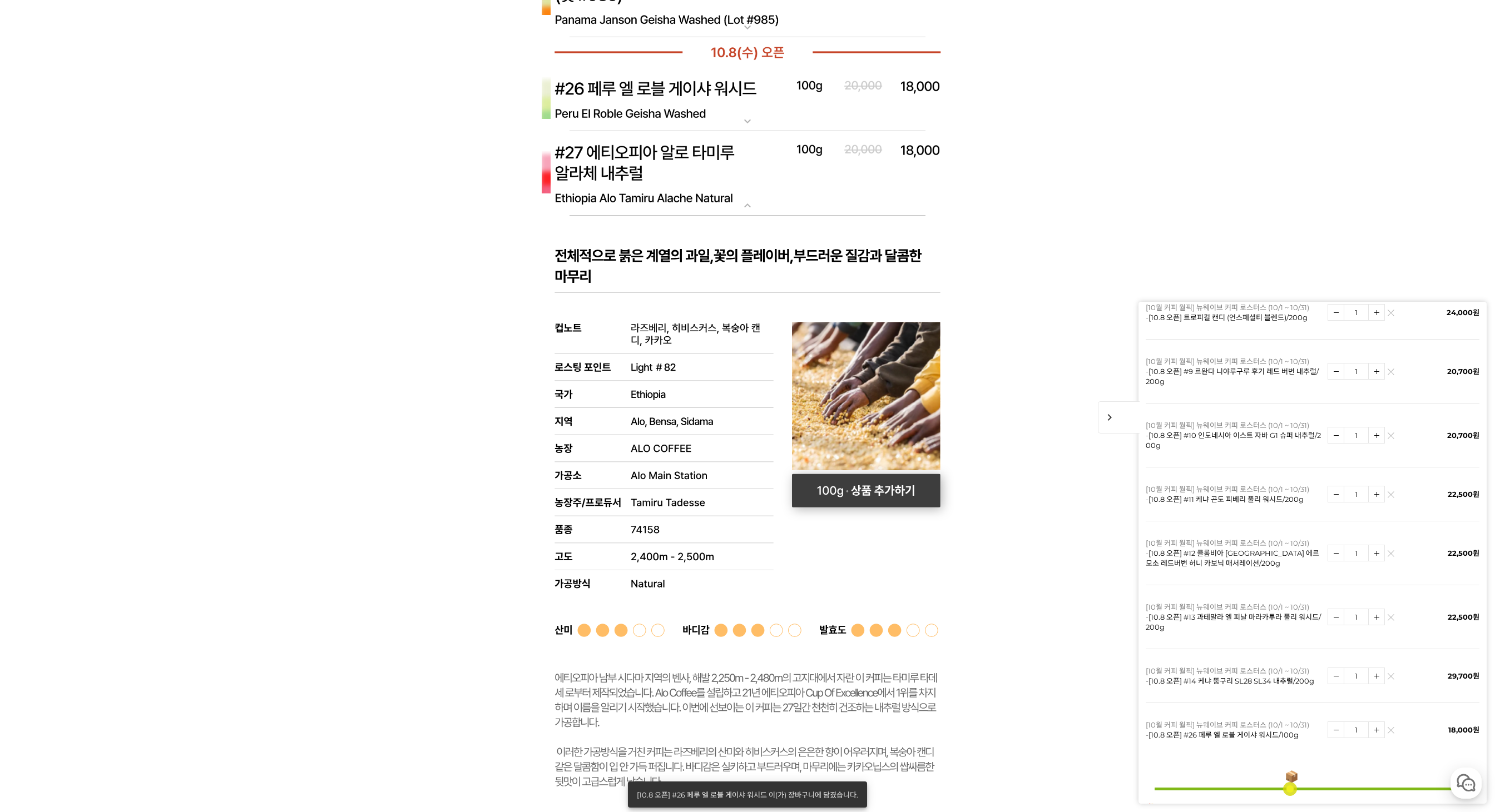
click at [874, 488] on rect at bounding box center [866, 491] width 149 height 34
click at [671, 161] on img at bounding box center [747, 173] width 445 height 86
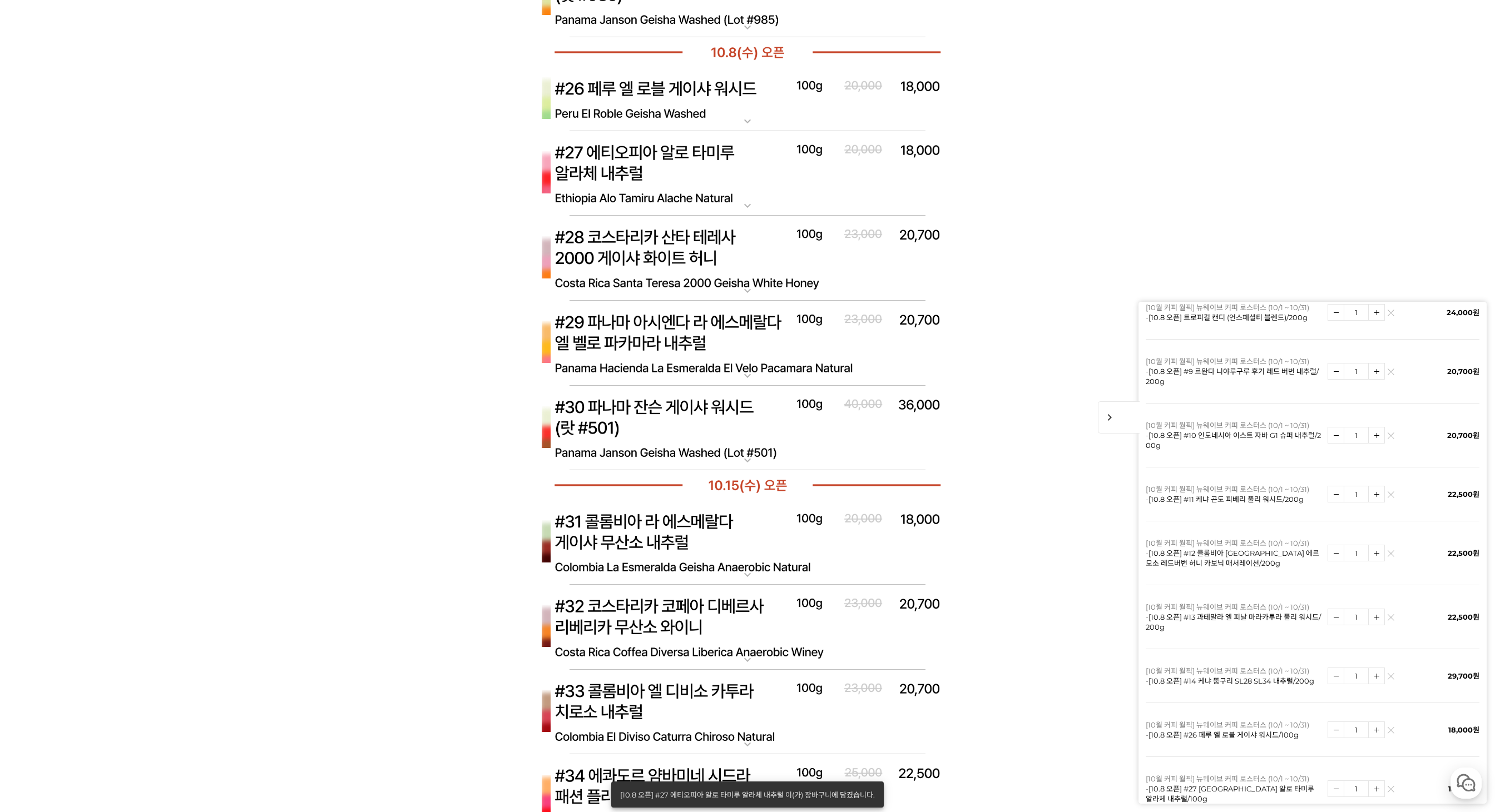
click at [664, 257] on img at bounding box center [747, 258] width 445 height 86
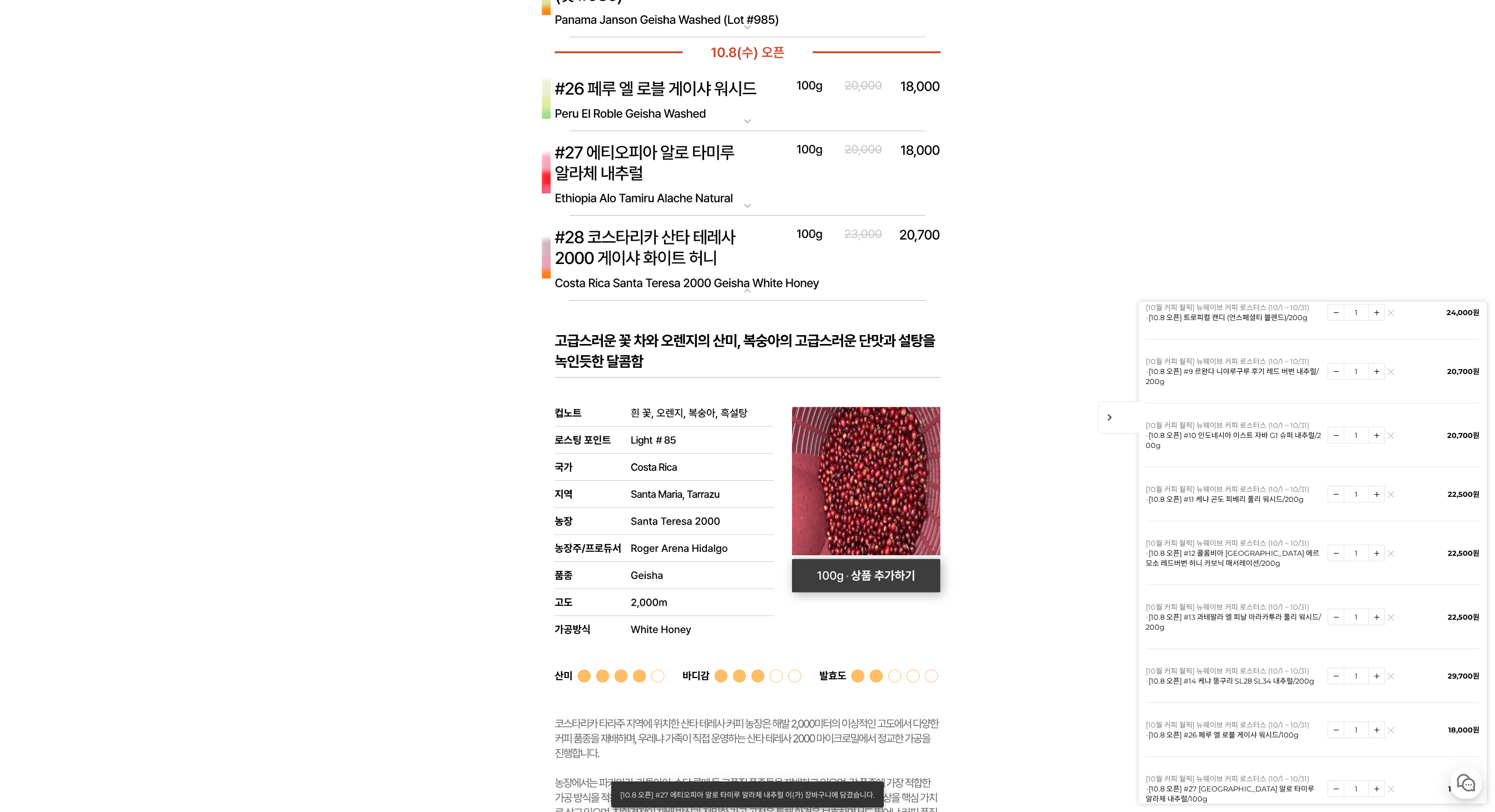
click at [843, 559] on rect at bounding box center [866, 576] width 149 height 34
click at [701, 263] on img at bounding box center [747, 258] width 445 height 86
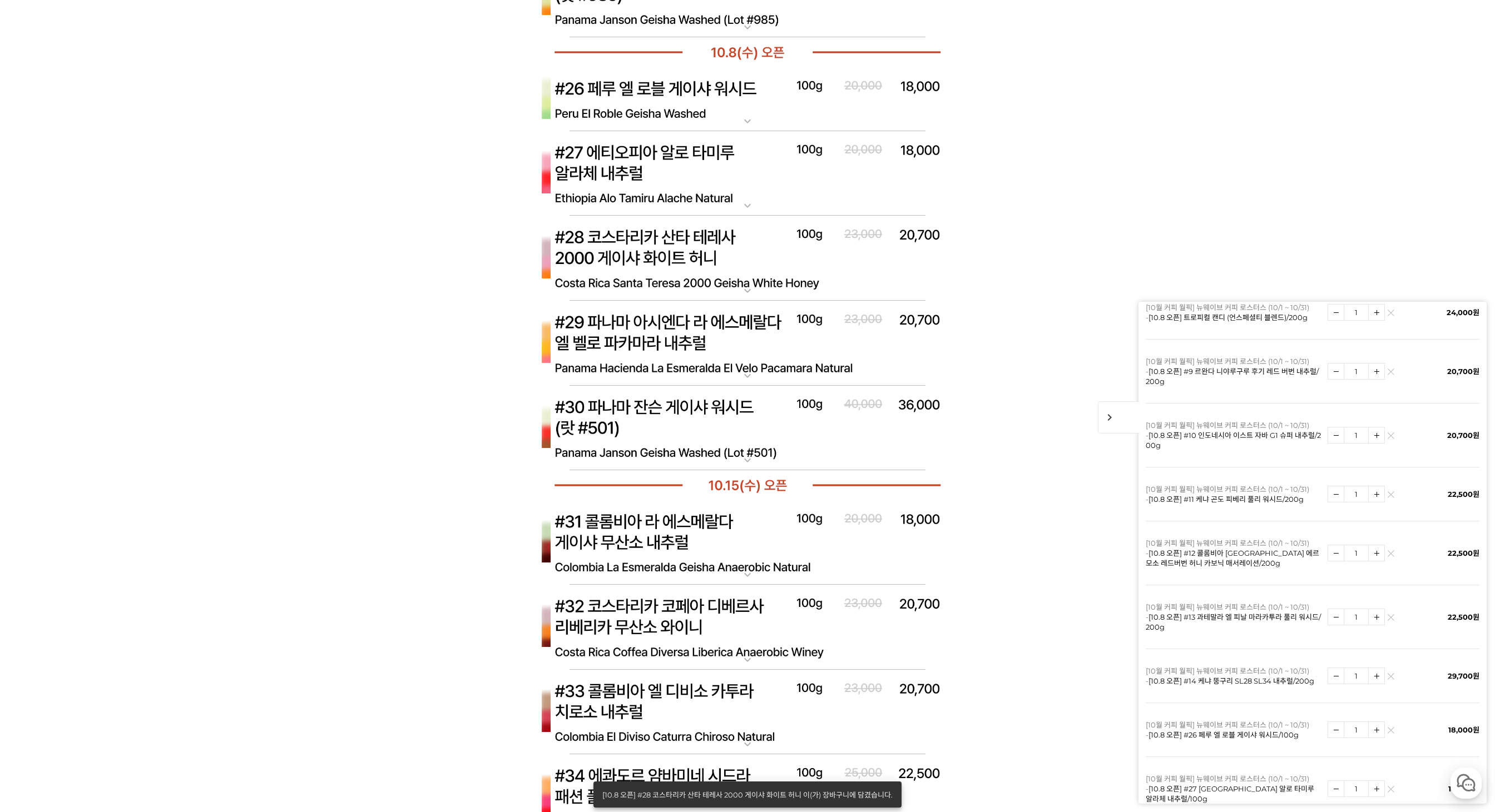
click at [705, 350] on img at bounding box center [747, 343] width 445 height 86
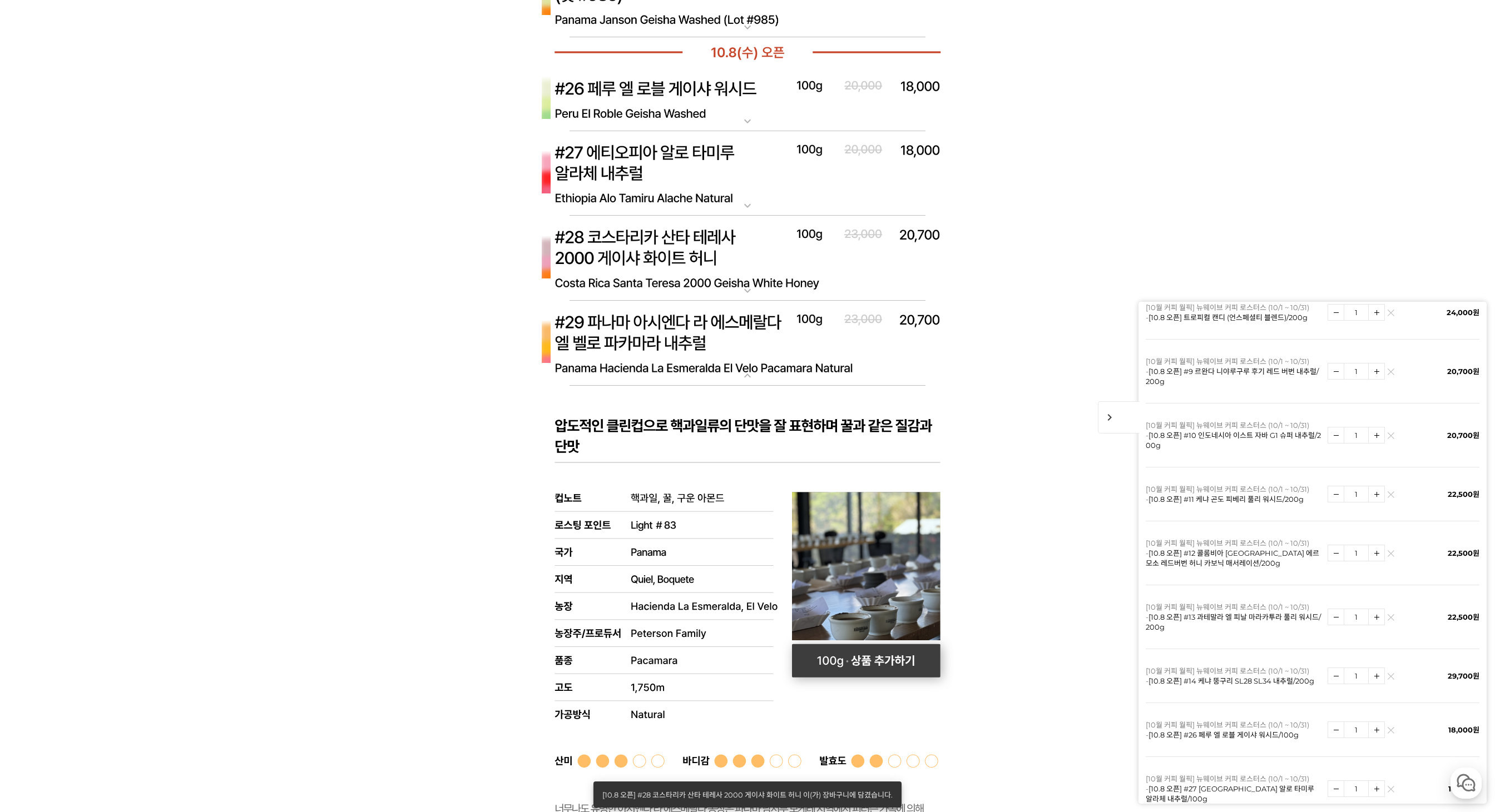
click at [870, 644] on rect at bounding box center [866, 661] width 149 height 34
click at [691, 301] on p "[10.8 오픈] #29 파나마 아시엔다 라 에스메랄다 엘 벨로 파카마라 내추럴" at bounding box center [747, 305] width 445 height 9
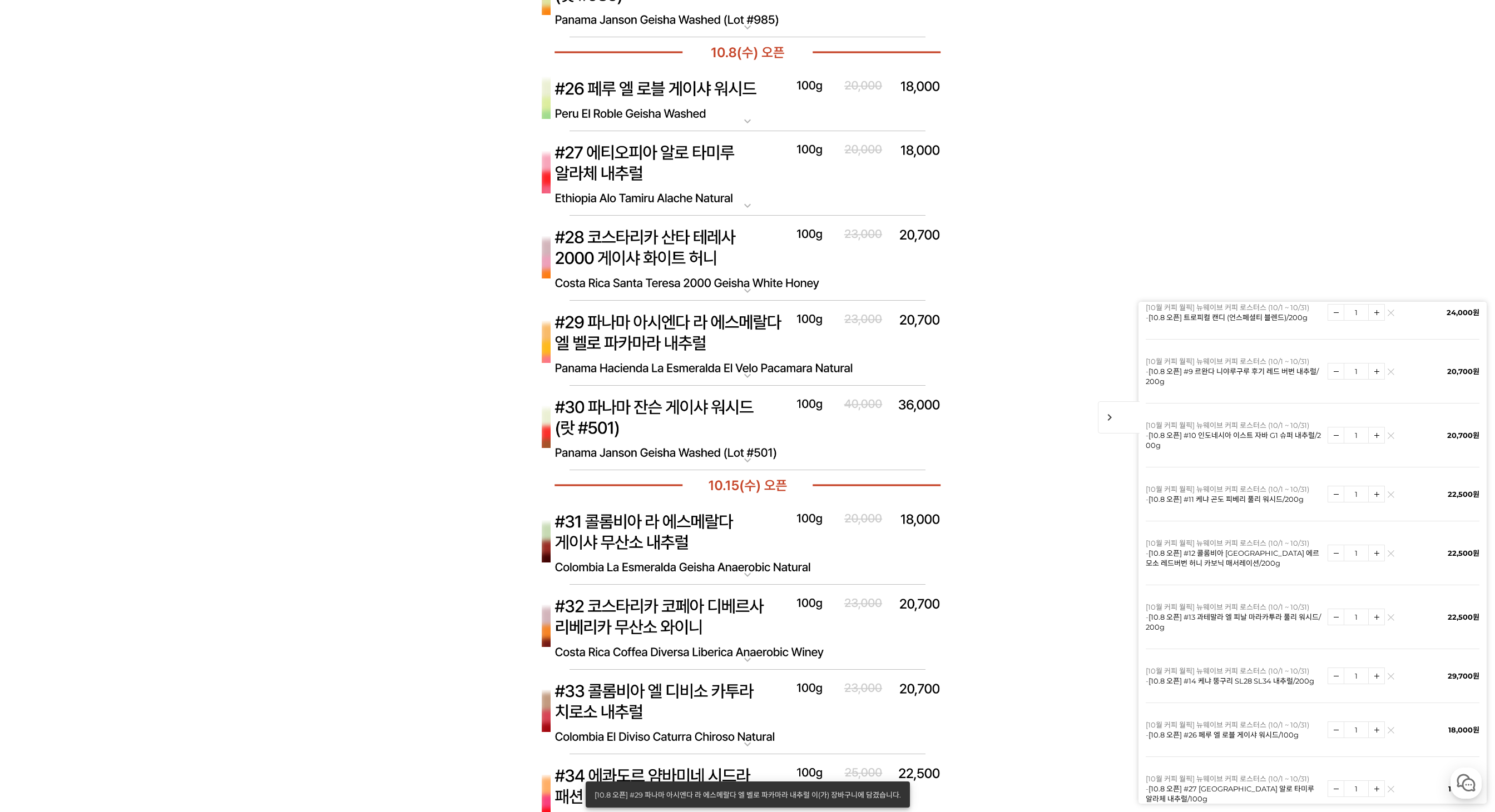
click at [671, 403] on img at bounding box center [747, 428] width 445 height 86
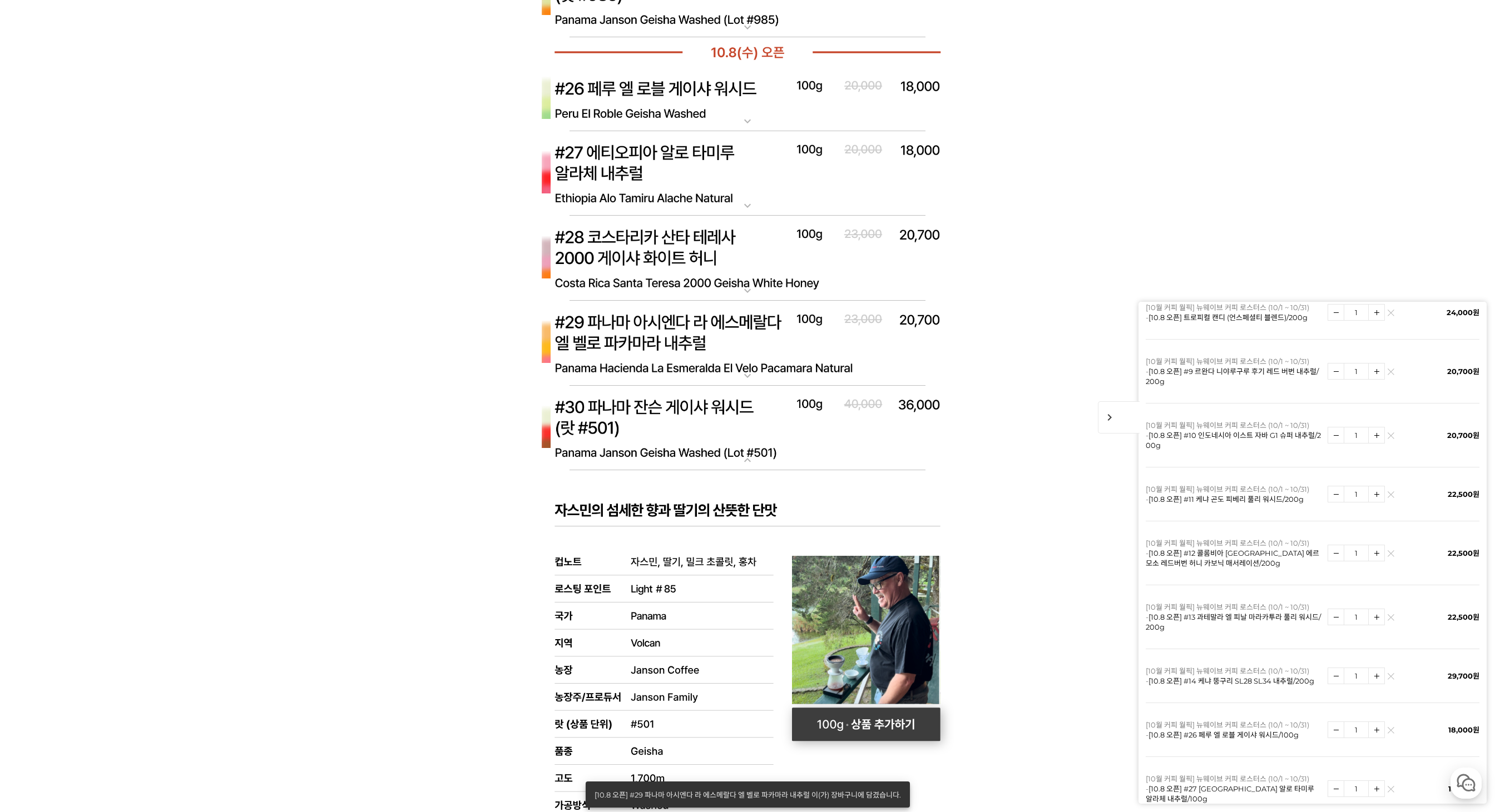
click at [845, 719] on rect at bounding box center [866, 725] width 149 height 34
select select "[10.8 오픈] #30 파나마 잔슨 게이샤 워시드 (랏 #501)"
click at [676, 410] on img at bounding box center [747, 428] width 445 height 86
